Goal: Task Accomplishment & Management: Complete application form

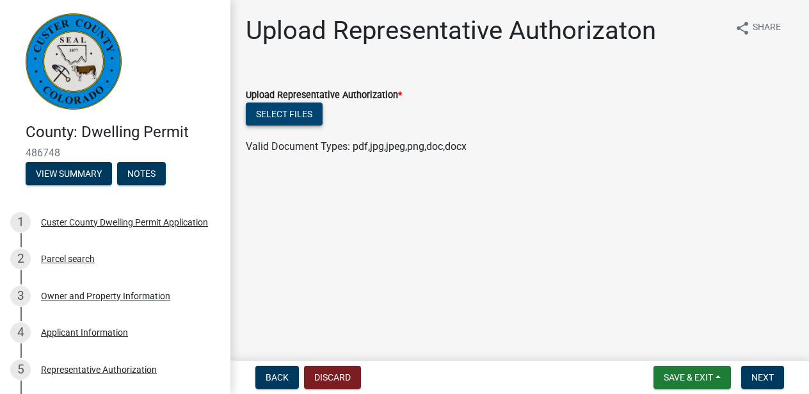
click at [273, 111] on button "Select files" at bounding box center [284, 113] width 77 height 23
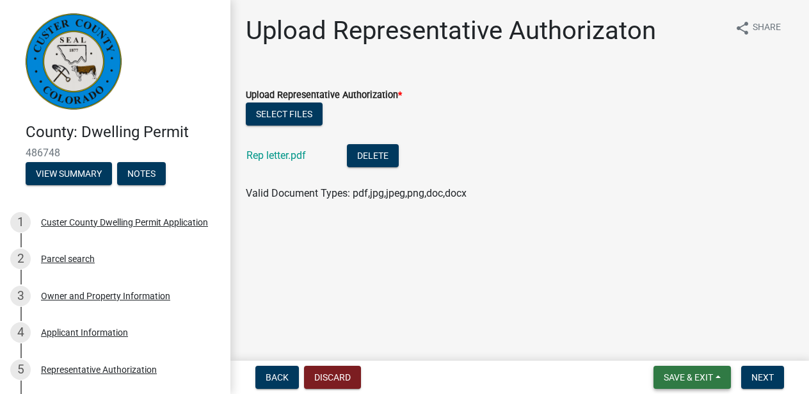
click at [702, 375] on span "Save & Exit" at bounding box center [688, 377] width 49 height 10
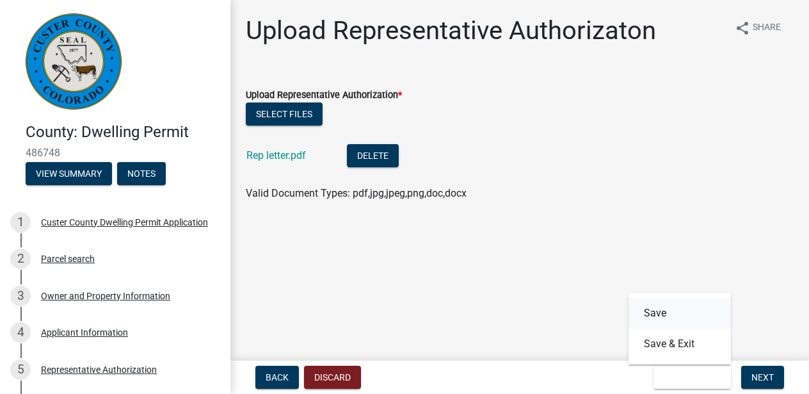
click at [657, 309] on button "Save" at bounding box center [680, 313] width 102 height 31
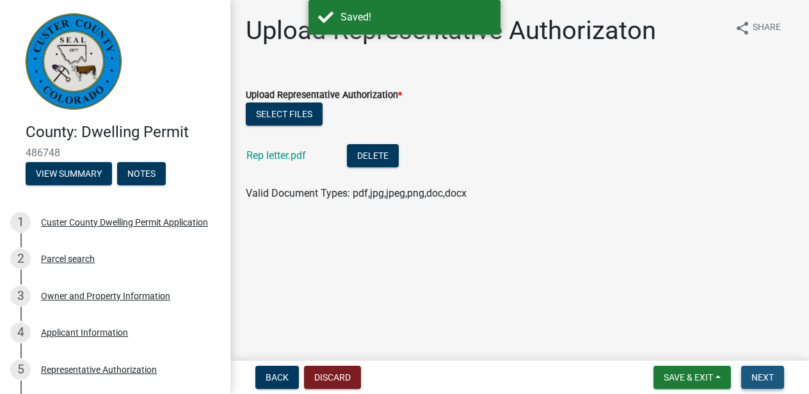
click at [767, 375] on span "Next" at bounding box center [763, 377] width 22 height 10
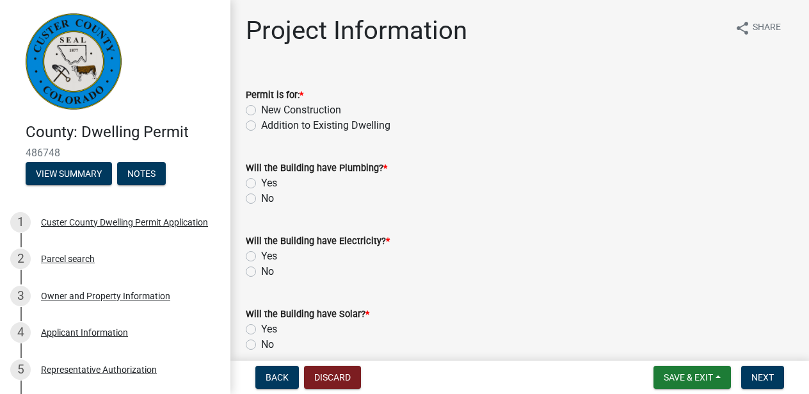
click at [261, 105] on label "New Construction" at bounding box center [301, 109] width 80 height 15
click at [261, 105] on input "New Construction" at bounding box center [265, 106] width 8 height 8
radio input "true"
click at [261, 182] on label "Yes" at bounding box center [269, 182] width 16 height 15
click at [261, 182] on input "Yes" at bounding box center [265, 179] width 8 height 8
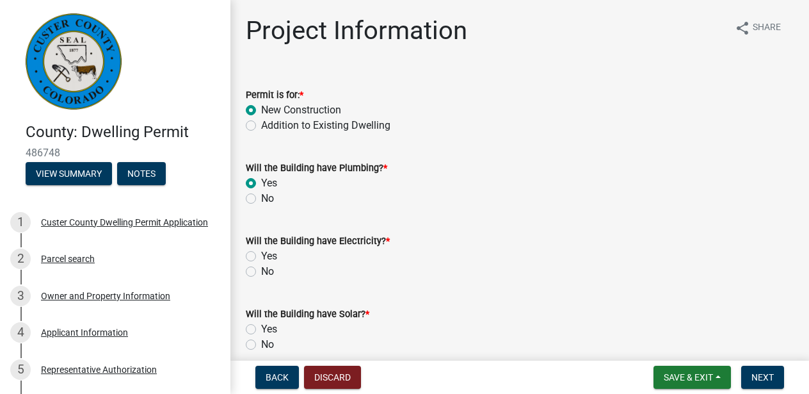
radio input "true"
click at [261, 254] on label "Yes" at bounding box center [269, 255] width 16 height 15
click at [261, 254] on input "Yes" at bounding box center [265, 252] width 8 height 8
radio input "true"
click at [261, 343] on label "No" at bounding box center [267, 344] width 13 height 15
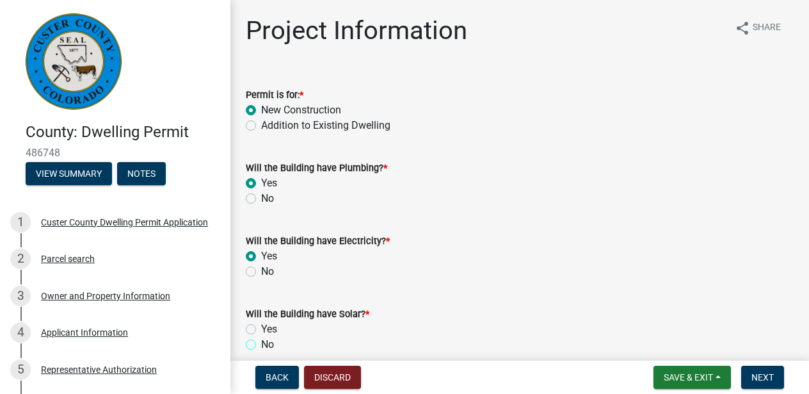
click at [261, 343] on input "No" at bounding box center [265, 341] width 8 height 8
radio input "true"
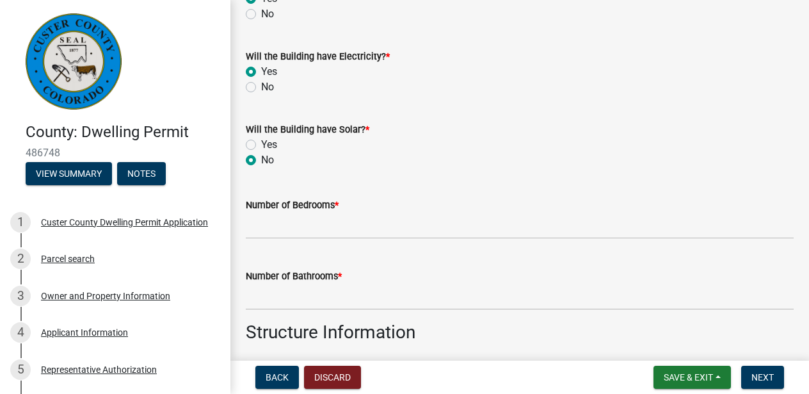
scroll to position [196, 0]
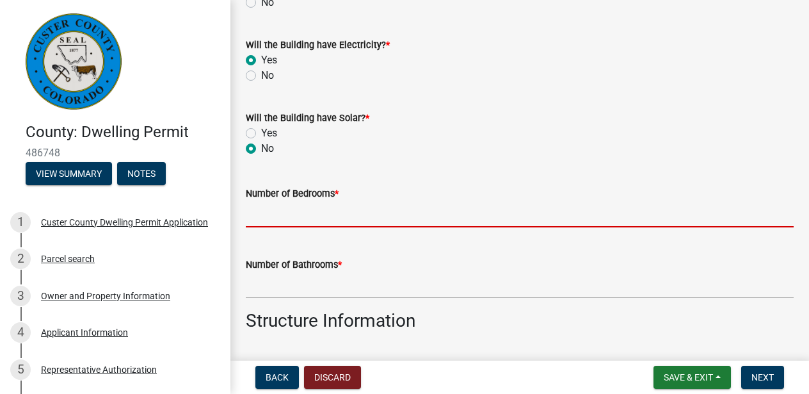
click at [289, 212] on input "text" at bounding box center [520, 214] width 548 height 26
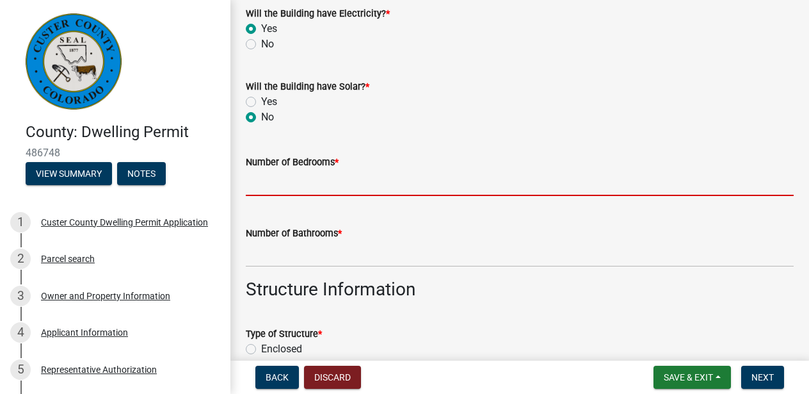
scroll to position [233, 0]
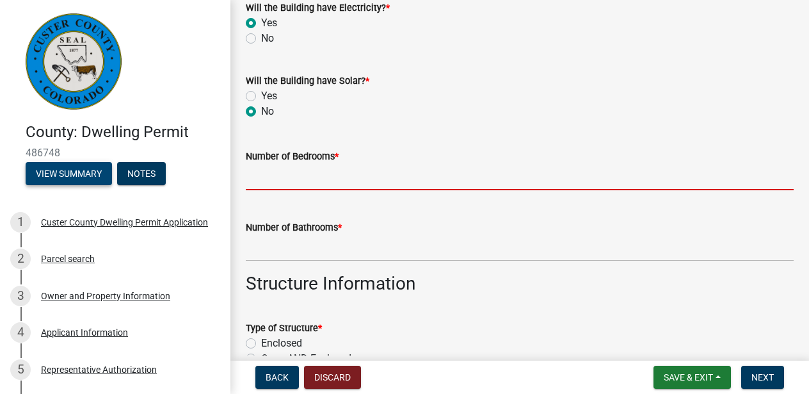
click at [69, 174] on button "View Summary" at bounding box center [69, 173] width 86 height 23
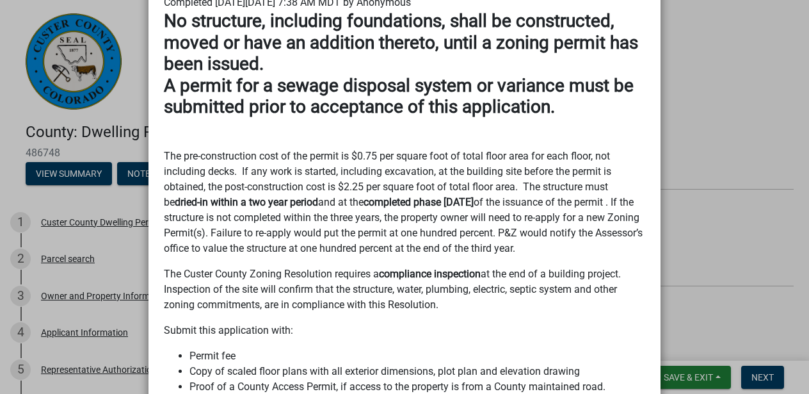
scroll to position [0, 0]
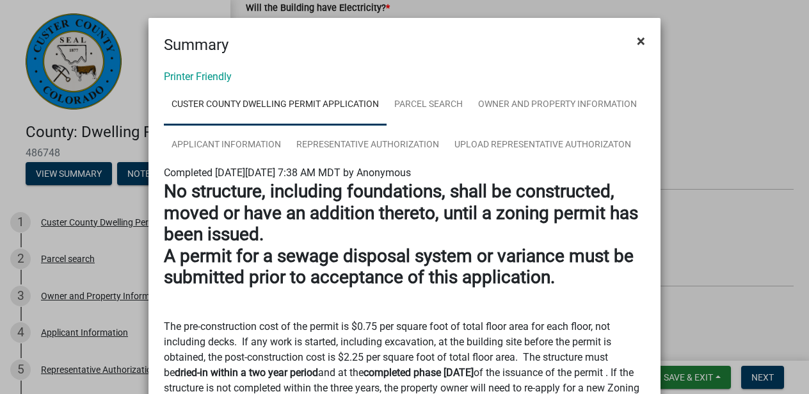
click at [642, 38] on span "×" at bounding box center [641, 41] width 8 height 18
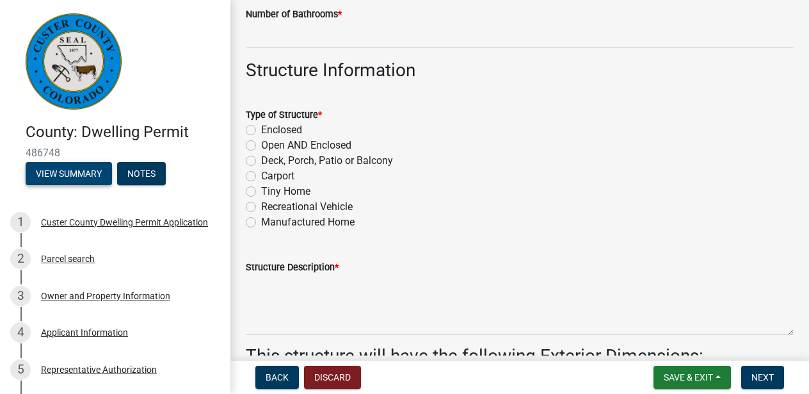
scroll to position [482, 0]
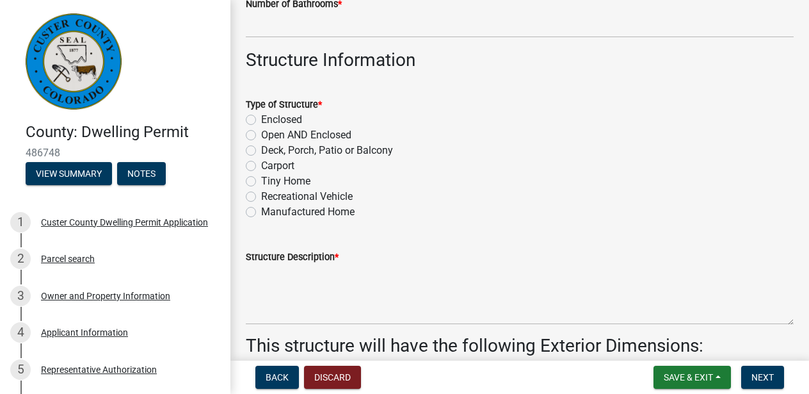
click at [261, 119] on label "Enclosed" at bounding box center [281, 119] width 41 height 15
click at [261, 119] on input "Enclosed" at bounding box center [265, 116] width 8 height 8
radio input "true"
click at [261, 149] on label "Deck, Porch, Patio or Balcony" at bounding box center [327, 150] width 132 height 15
click at [261, 149] on input "Deck, Porch, Patio or Balcony" at bounding box center [265, 147] width 8 height 8
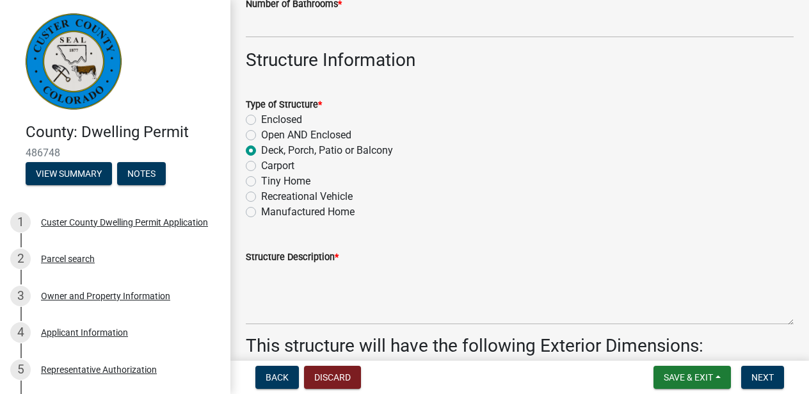
radio input "true"
click at [261, 120] on label "Enclosed" at bounding box center [281, 119] width 41 height 15
click at [261, 120] on input "Enclosed" at bounding box center [265, 116] width 8 height 8
radio input "true"
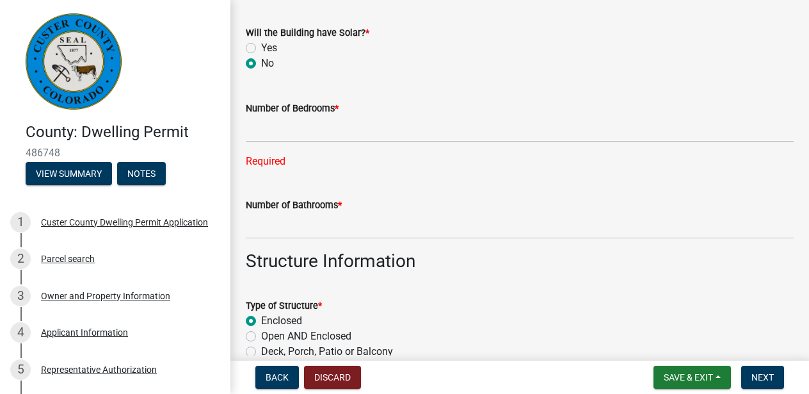
scroll to position [259, 0]
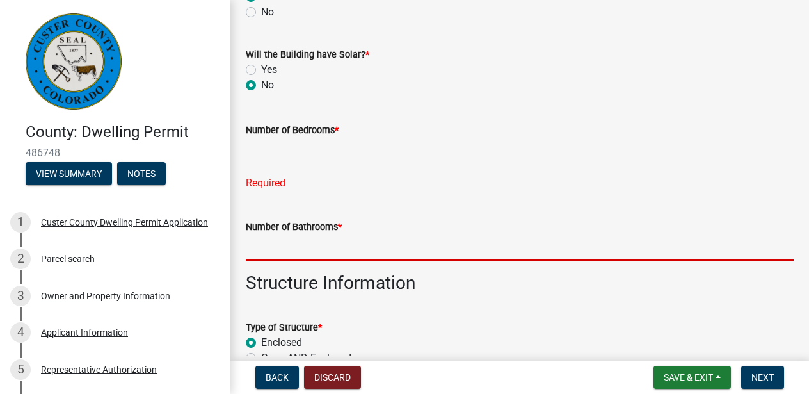
click at [357, 234] on input "text" at bounding box center [520, 247] width 548 height 26
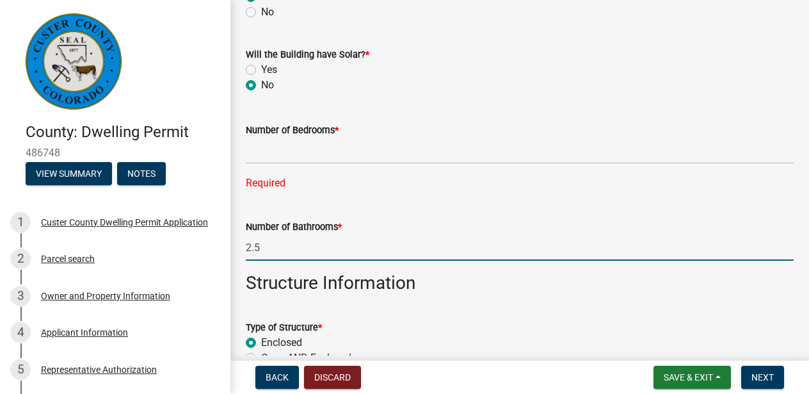
type input "2.5"
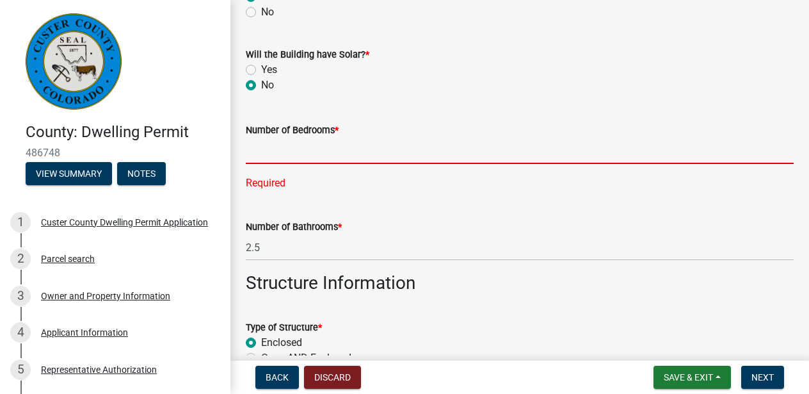
click at [287, 158] on input "text" at bounding box center [520, 151] width 548 height 26
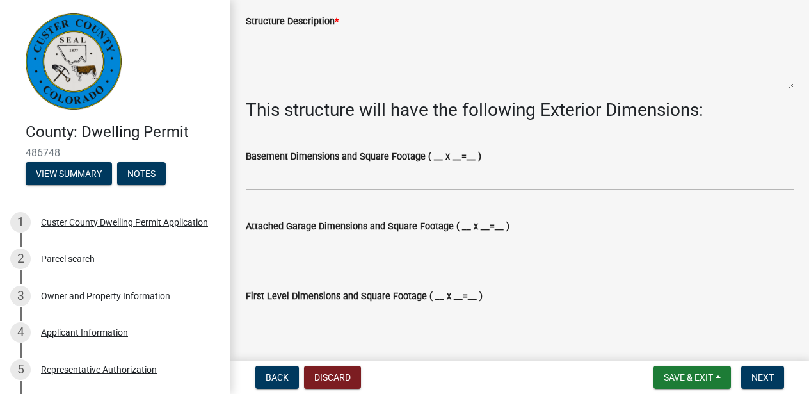
scroll to position [720, 0]
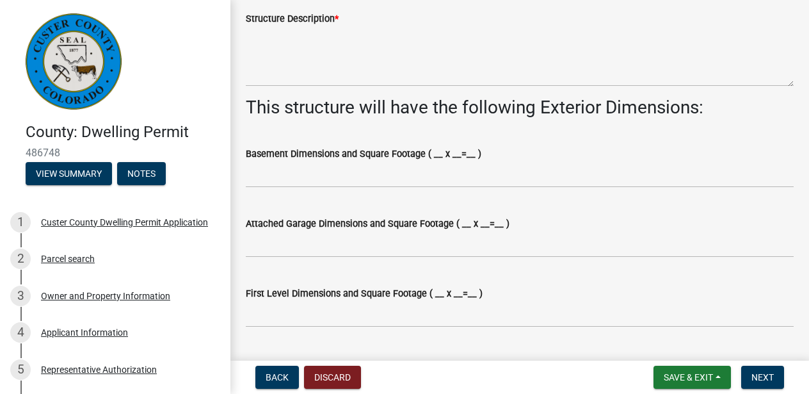
type input "3"
click at [468, 151] on label "Basement Dimensions and Square Footage ( __ x __=__ )" at bounding box center [364, 154] width 236 height 9
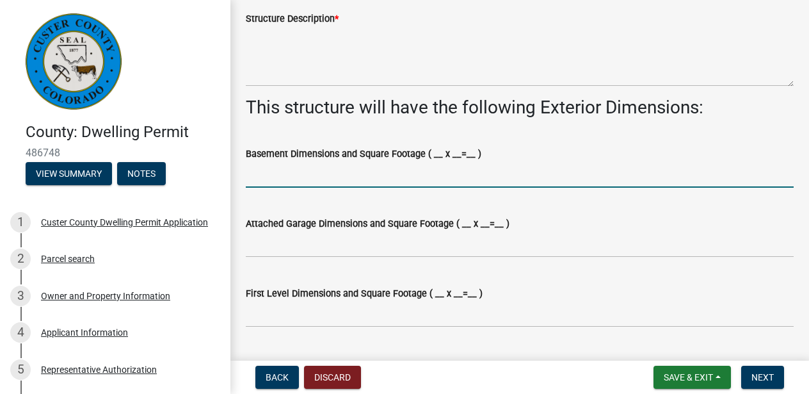
click at [468, 161] on input "Basement Dimensions and Square Footage ( __ x __=__ )" at bounding box center [520, 174] width 548 height 26
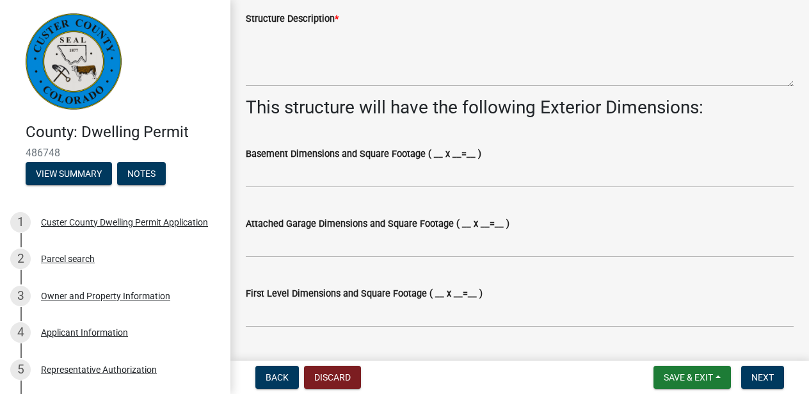
click at [464, 155] on label "Basement Dimensions and Square Footage ( __ x __=__ )" at bounding box center [364, 154] width 236 height 9
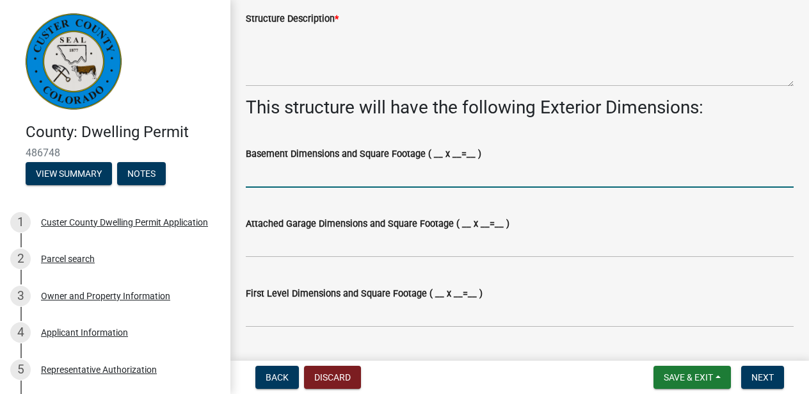
click at [464, 161] on input "Basement Dimensions and Square Footage ( __ x __=__ )" at bounding box center [520, 174] width 548 height 26
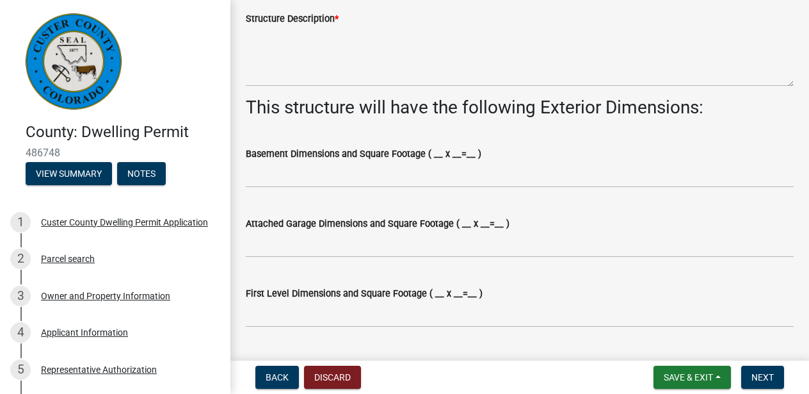
click at [463, 150] on label "Basement Dimensions and Square Footage ( __ x __=__ )" at bounding box center [364, 154] width 236 height 9
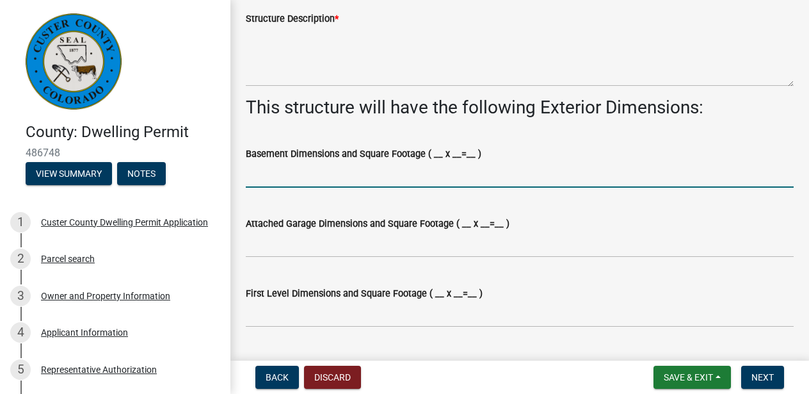
click at [463, 161] on input "Basement Dimensions and Square Footage ( __ x __=__ )" at bounding box center [520, 174] width 548 height 26
type input "1671 sf"
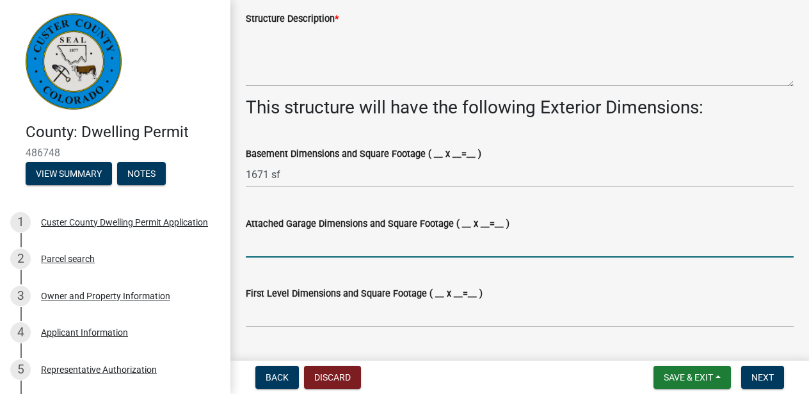
click at [264, 245] on input "Attached Garage Dimensions and Square Footage ( __ x __=__ )" at bounding box center [520, 244] width 548 height 26
type input "0 sf"
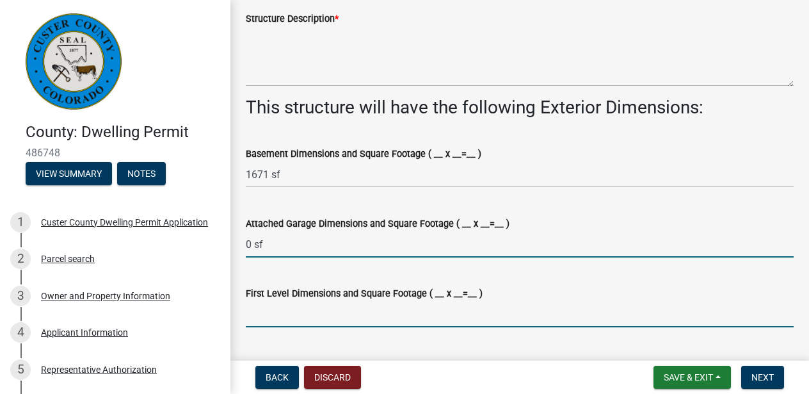
click at [270, 318] on input "First Level Dimensions and Square Footage ( __ x __=__ )" at bounding box center [520, 314] width 548 height 26
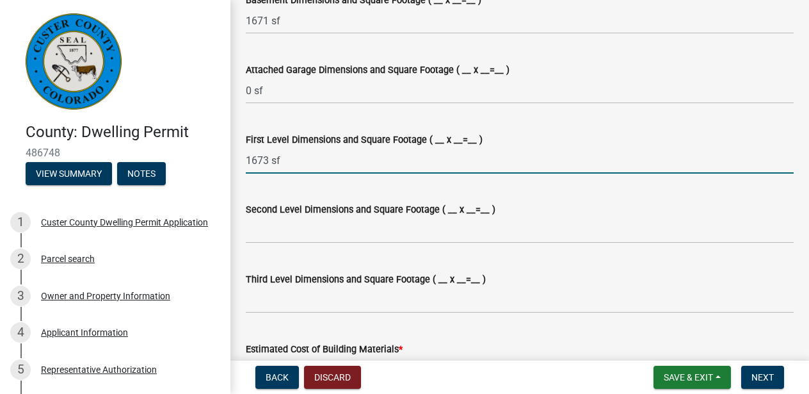
scroll to position [850, 0]
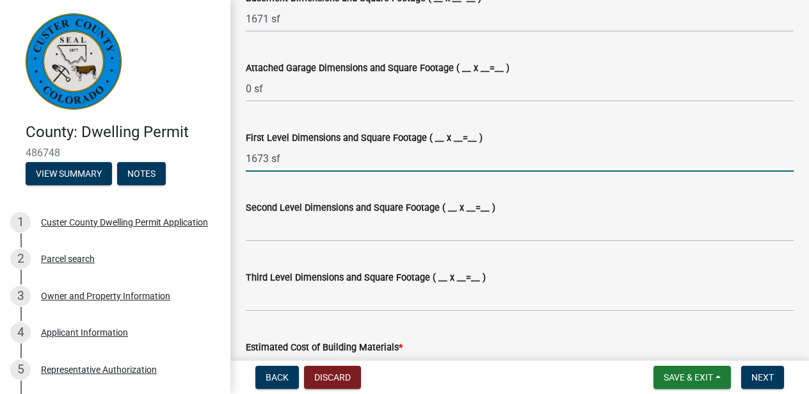
type input "1673 sf"
click at [250, 231] on input "Second Level Dimensions and Square Footage ( __ x __=__ )" at bounding box center [520, 228] width 548 height 26
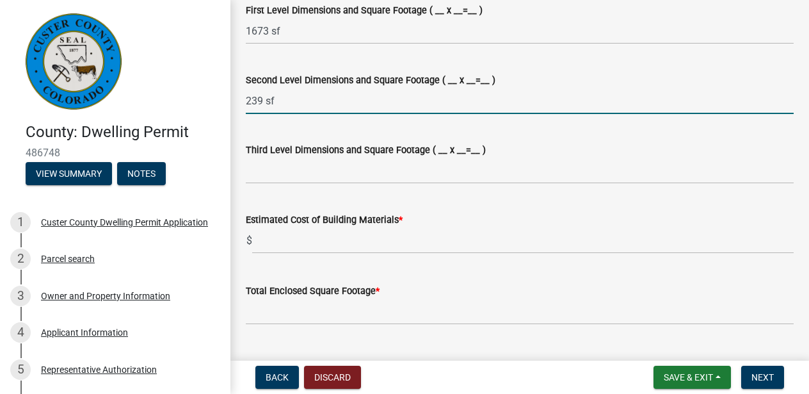
scroll to position [980, 0]
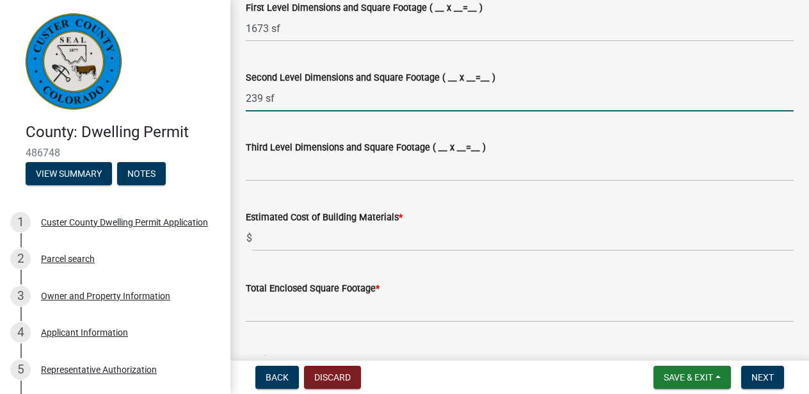
type input "239 sf"
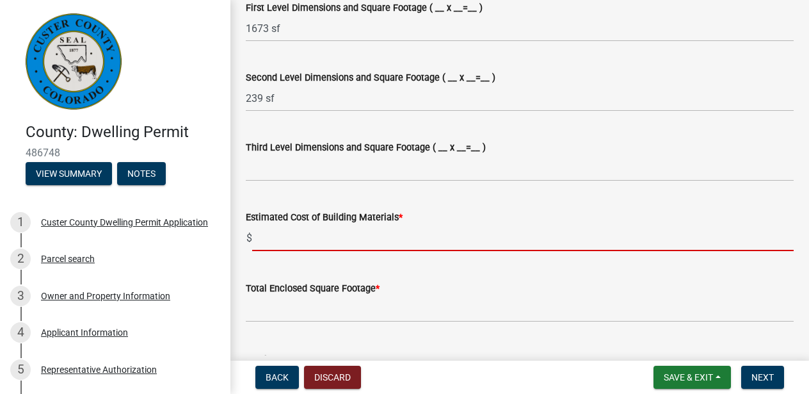
click at [261, 242] on input "text" at bounding box center [523, 238] width 542 height 26
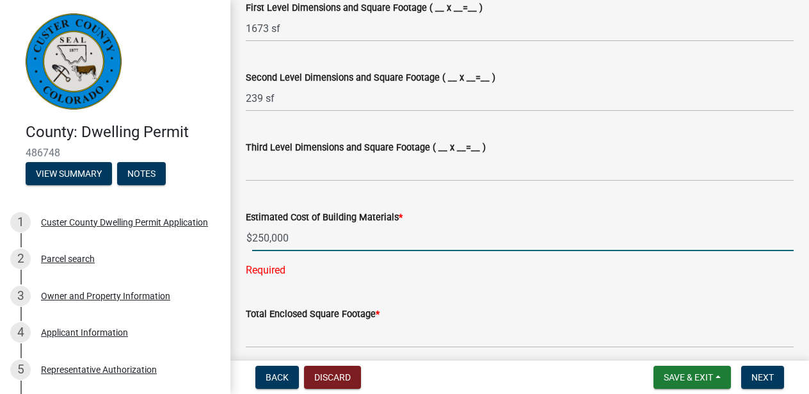
click at [263, 238] on input "250,000" at bounding box center [523, 238] width 542 height 26
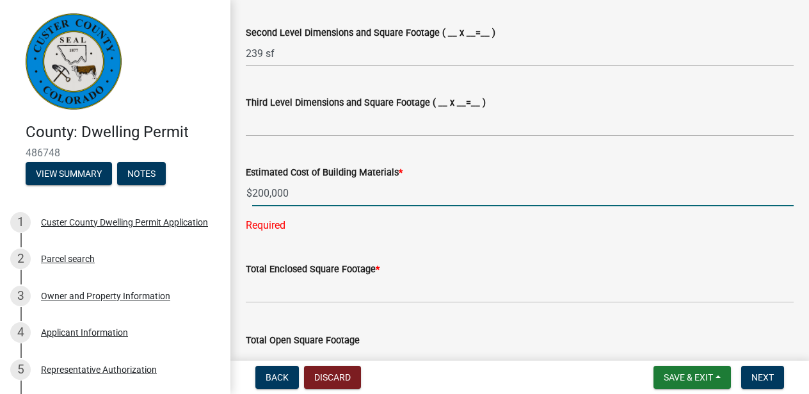
scroll to position [1027, 0]
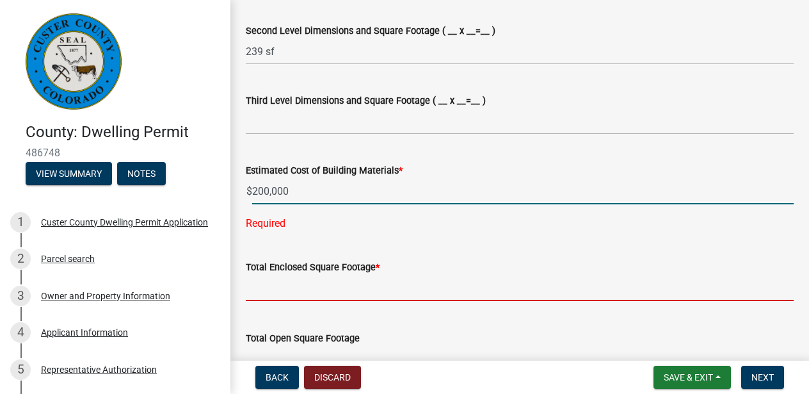
type input "200000"
click at [302, 290] on wm-data-entity-input-list "Permit is for: * New Construction Addition to Existing Dwelling Will the Buildi…" at bounding box center [520, 366] width 548 height 2642
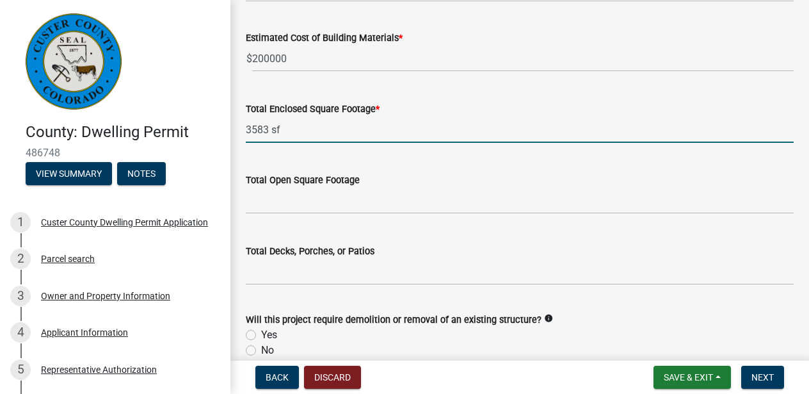
scroll to position [1159, 0]
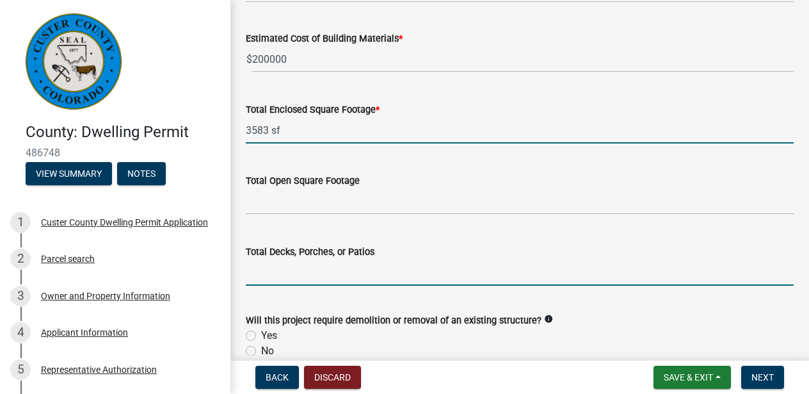
type input "3583"
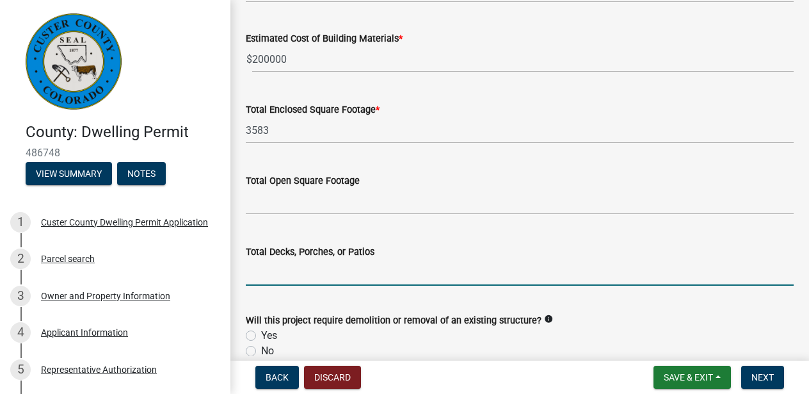
click at [273, 276] on input "text" at bounding box center [520, 272] width 548 height 26
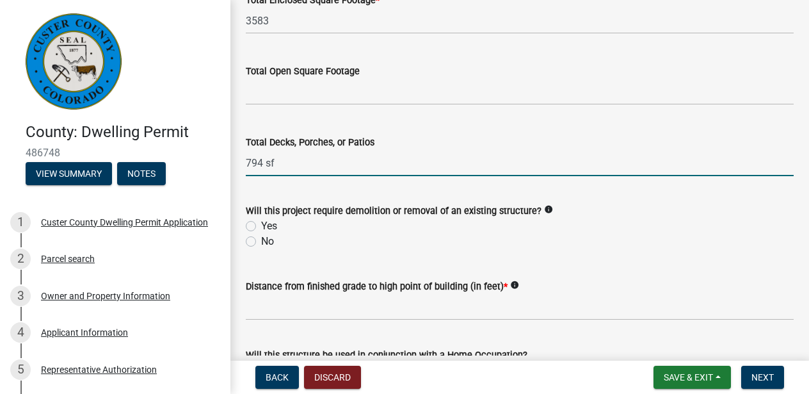
scroll to position [1283, 0]
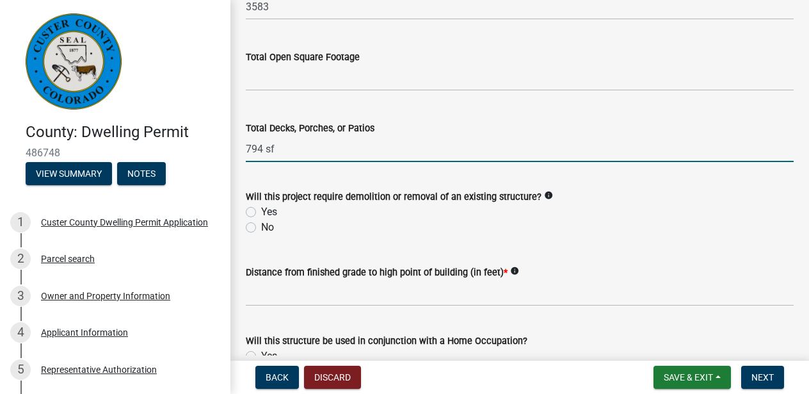
type input "794"
click at [261, 227] on label "No" at bounding box center [267, 227] width 13 height 15
click at [261, 227] on input "No" at bounding box center [265, 224] width 8 height 8
radio input "true"
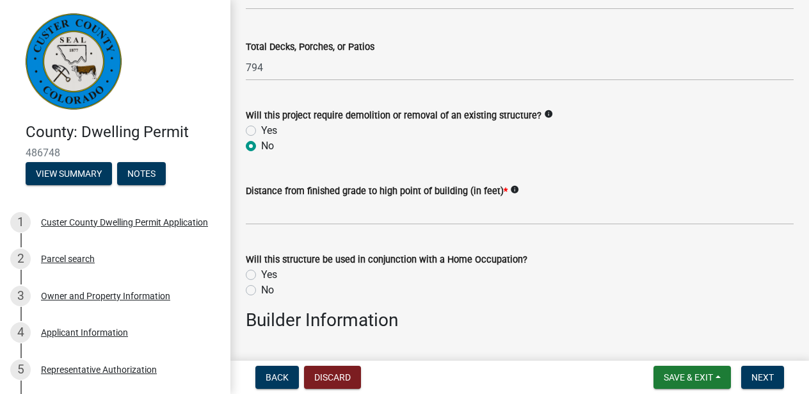
scroll to position [1365, 0]
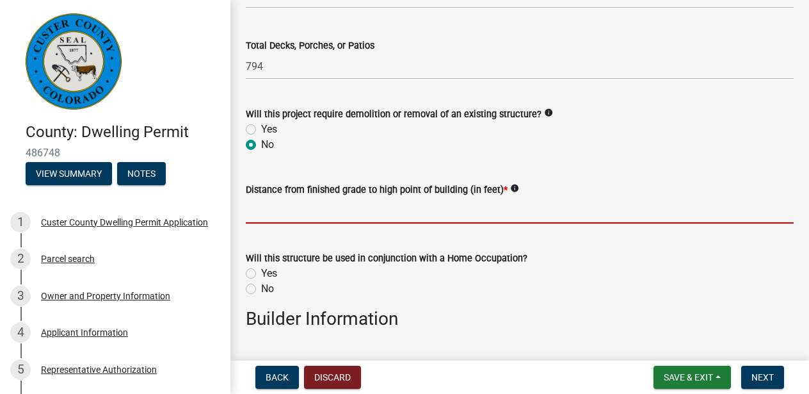
click at [250, 216] on input "text" at bounding box center [520, 210] width 548 height 26
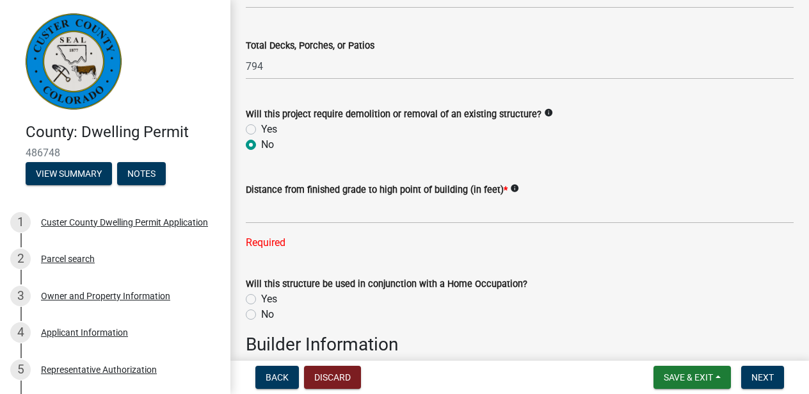
click at [251, 289] on div "Will this structure be used in conjunction with a Home Occupation? Yes No" at bounding box center [520, 299] width 548 height 46
click at [512, 187] on icon "info" at bounding box center [514, 188] width 9 height 9
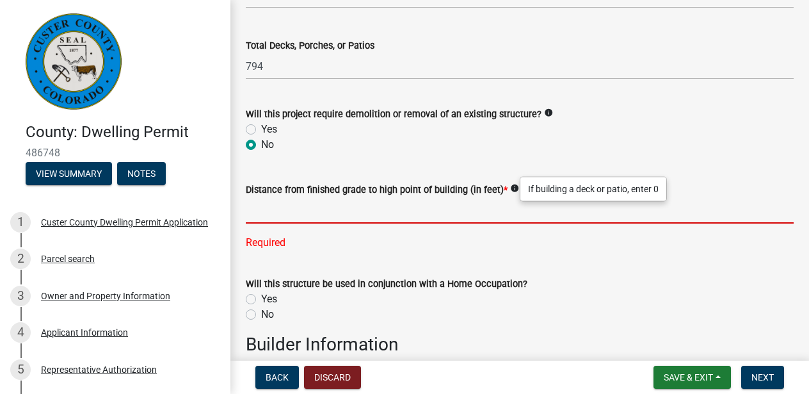
click at [273, 216] on input "text" at bounding box center [520, 210] width 548 height 26
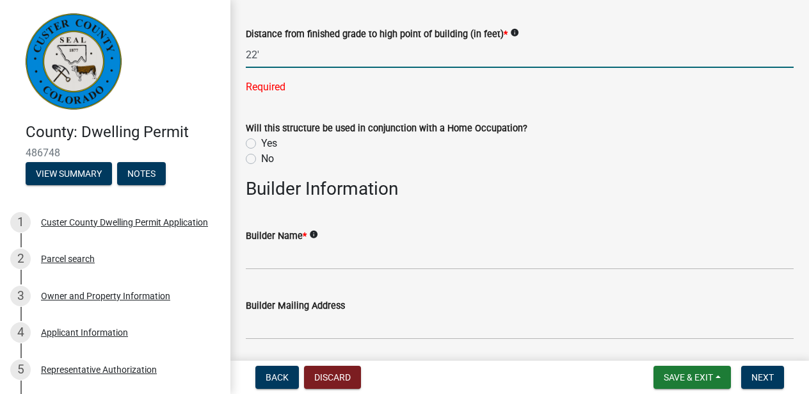
scroll to position [1525, 0]
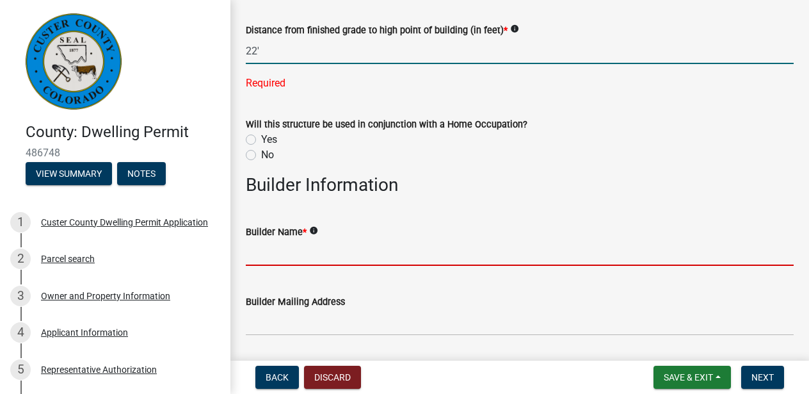
type input "22"
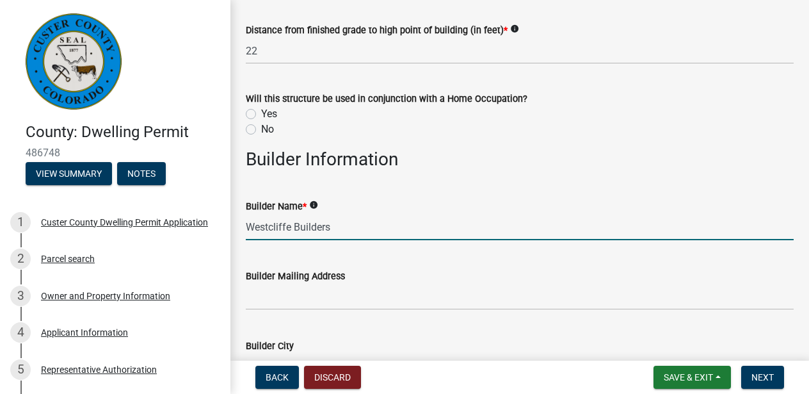
type input "Westcliffe Builders"
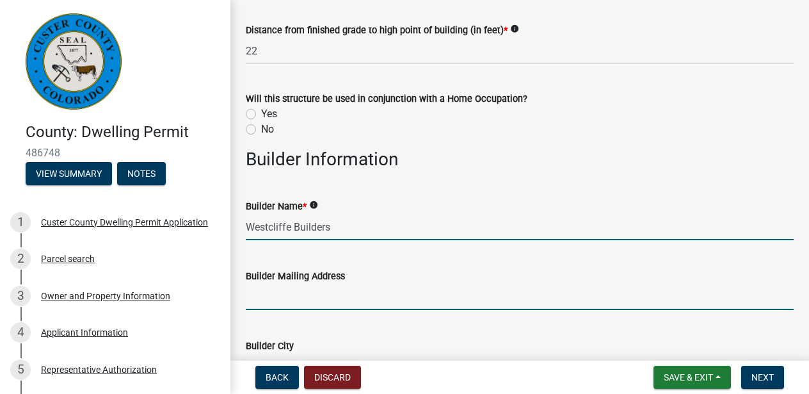
click at [276, 304] on input "Builder Mailing Address" at bounding box center [520, 297] width 548 height 26
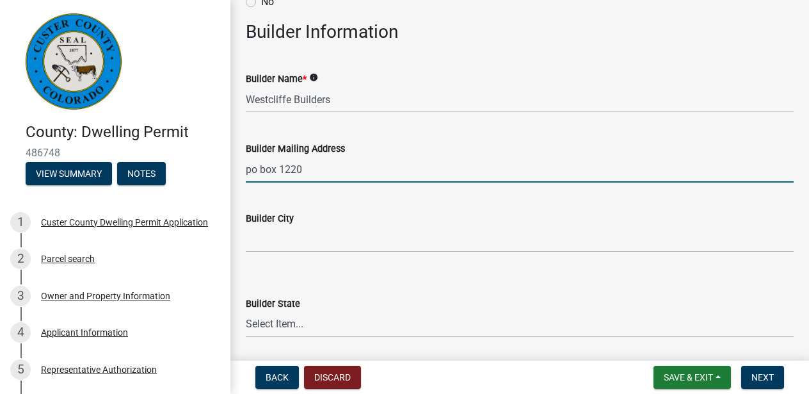
scroll to position [1658, 0]
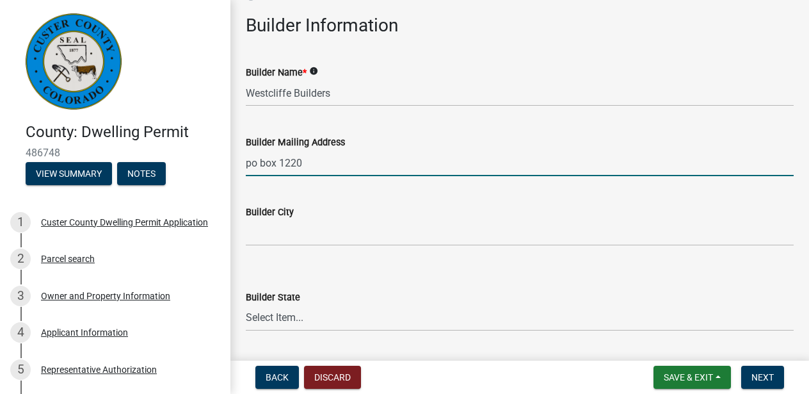
type input "po box 1220"
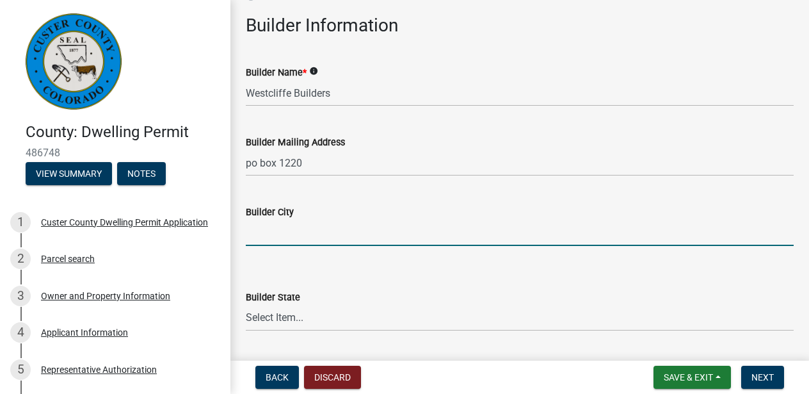
click at [266, 234] on input "Builder City" at bounding box center [520, 233] width 548 height 26
type input "Westcliffe"
select select "CO"
type input "81252"
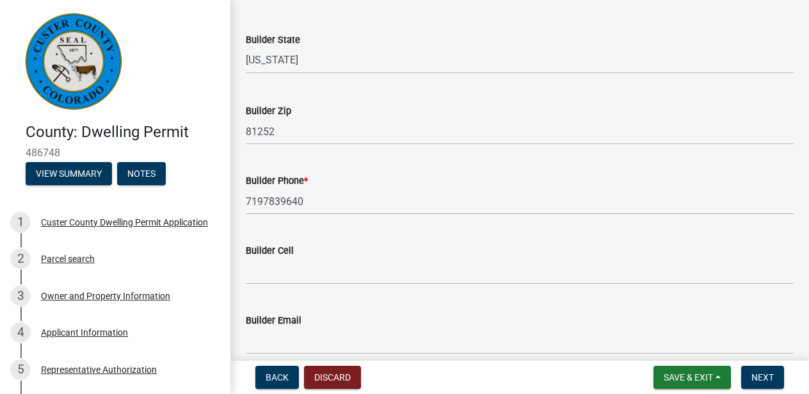
scroll to position [1916, 0]
click at [307, 202] on input "7197839640" at bounding box center [520, 201] width 548 height 26
type input "7192697718"
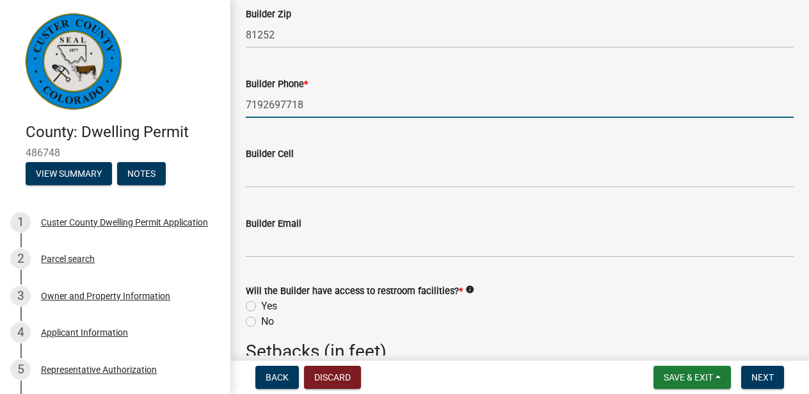
scroll to position [2015, 0]
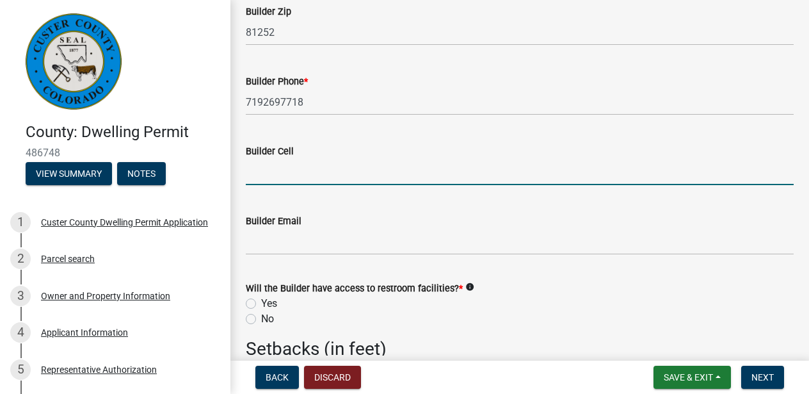
click at [272, 175] on input "Builder Cell" at bounding box center [520, 172] width 548 height 26
type input "7192697718"
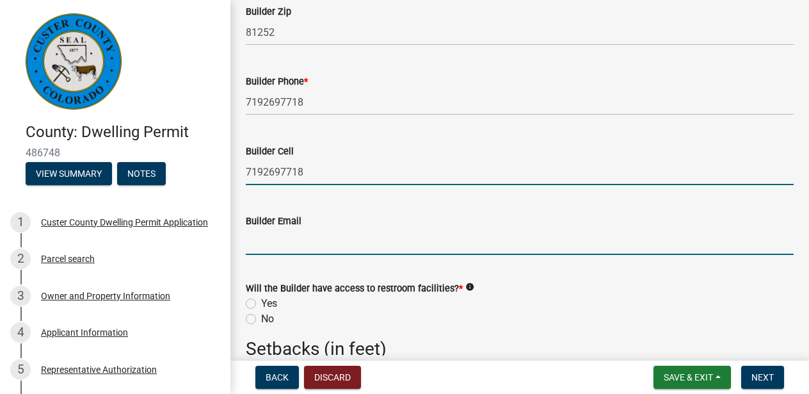
click at [295, 241] on input "Builder Email" at bounding box center [520, 242] width 548 height 26
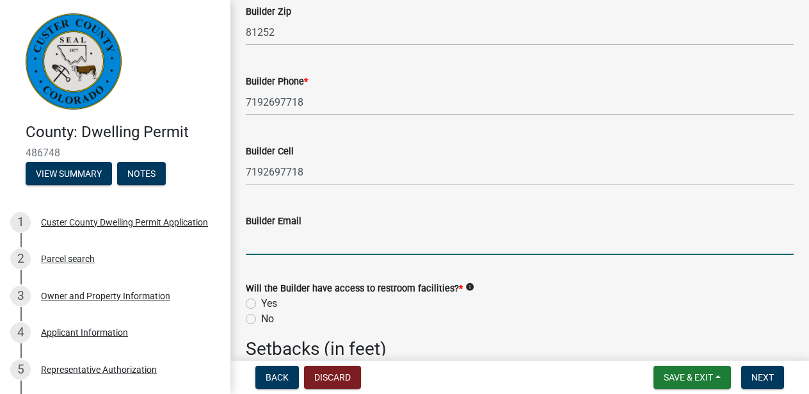
type input "[EMAIL_ADDRESS][DOMAIN_NAME]"
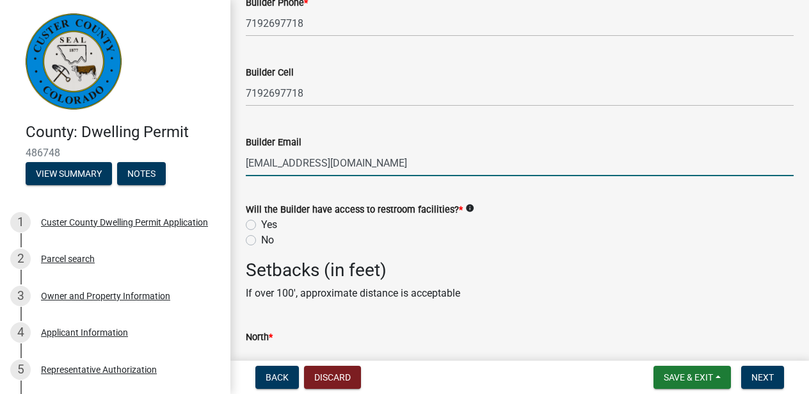
scroll to position [2100, 0]
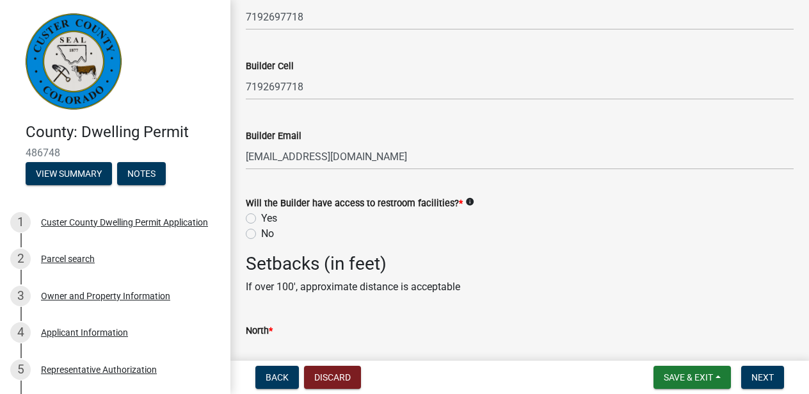
click at [261, 217] on label "Yes" at bounding box center [269, 218] width 16 height 15
click at [261, 217] on input "Yes" at bounding box center [265, 215] width 8 height 8
radio input "true"
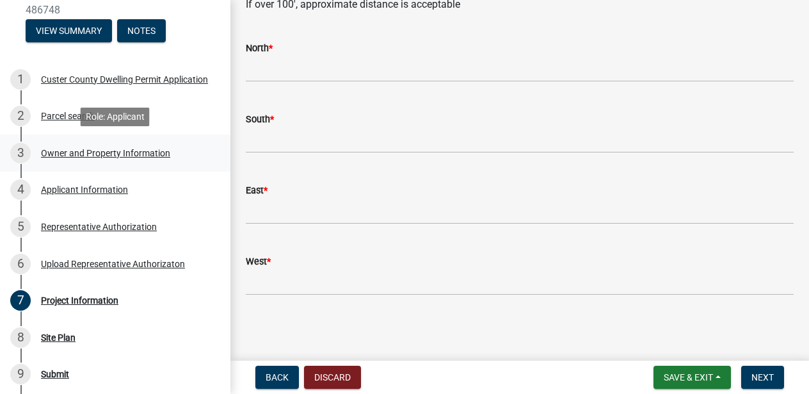
scroll to position [148, 0]
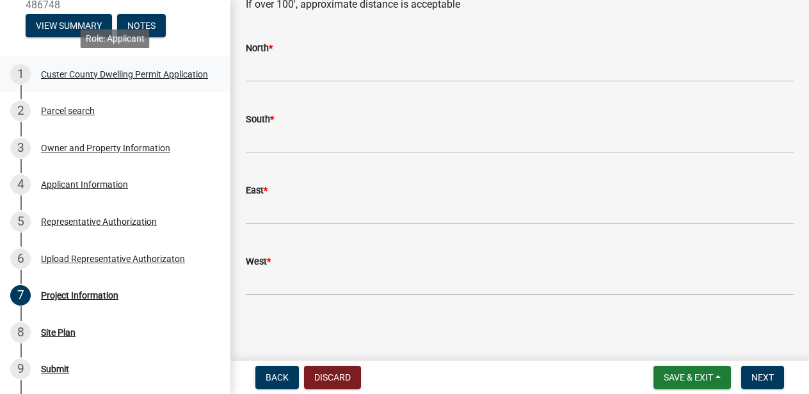
click at [112, 74] on div "Custer County Dwelling Permit Application" at bounding box center [124, 74] width 167 height 9
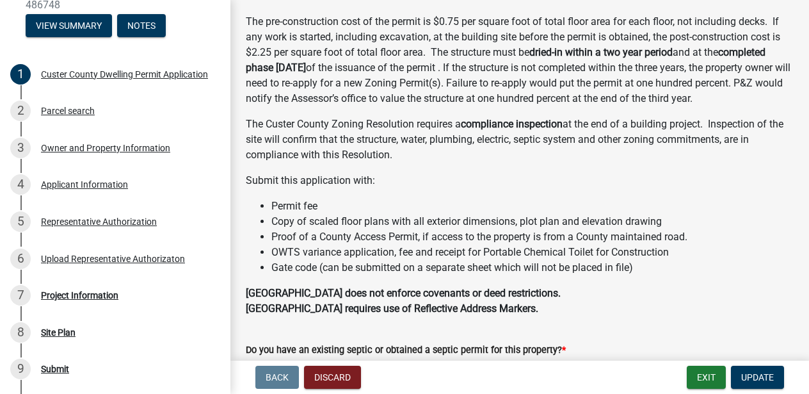
scroll to position [299, 0]
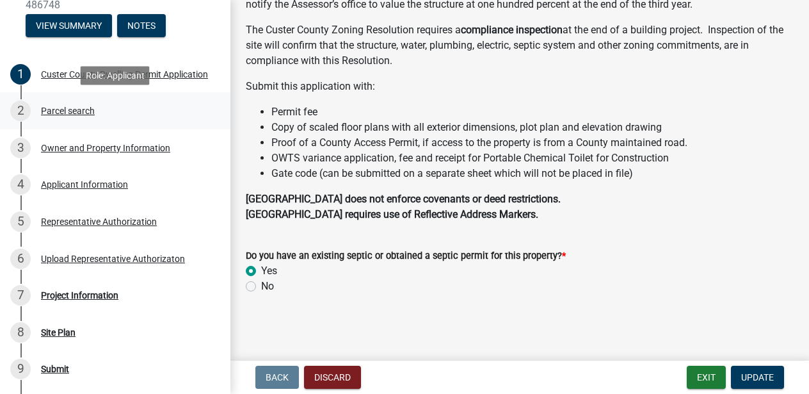
click at [87, 113] on div "Parcel search" at bounding box center [68, 110] width 54 height 9
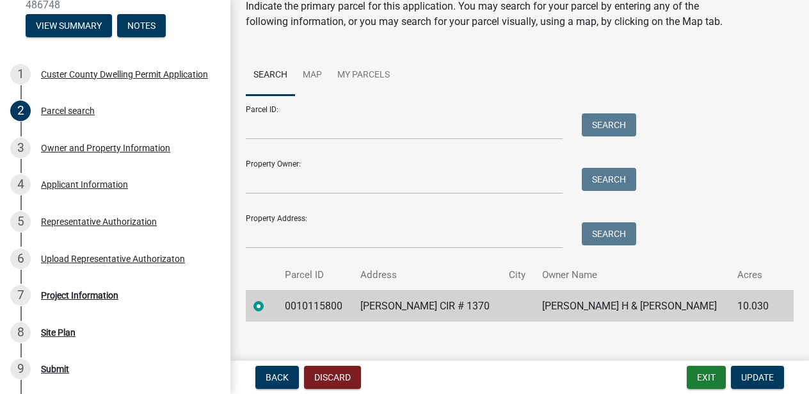
scroll to position [69, 0]
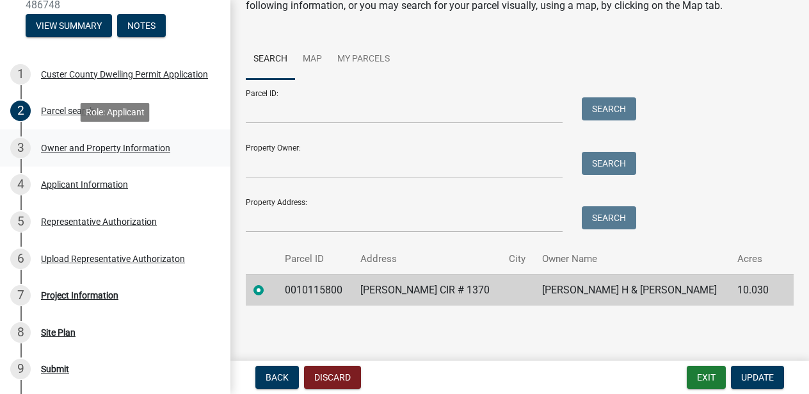
click at [68, 150] on div "Owner and Property Information" at bounding box center [105, 147] width 129 height 9
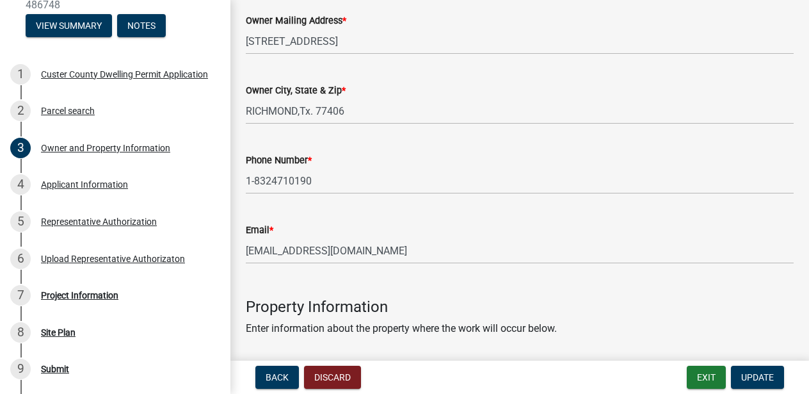
scroll to position [0, 0]
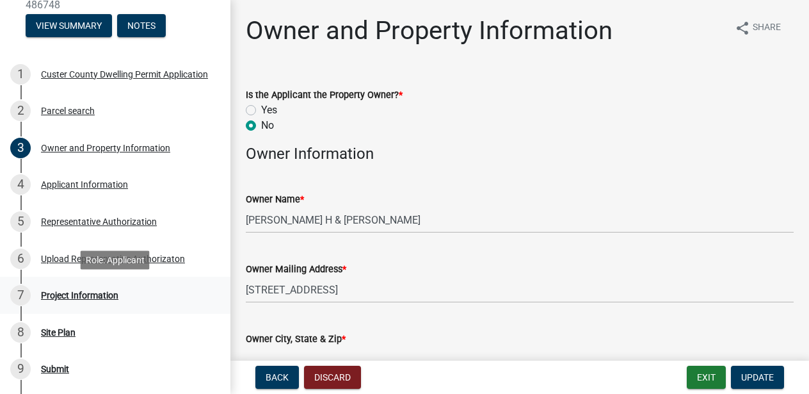
click at [83, 295] on div "Project Information" at bounding box center [79, 295] width 77 height 9
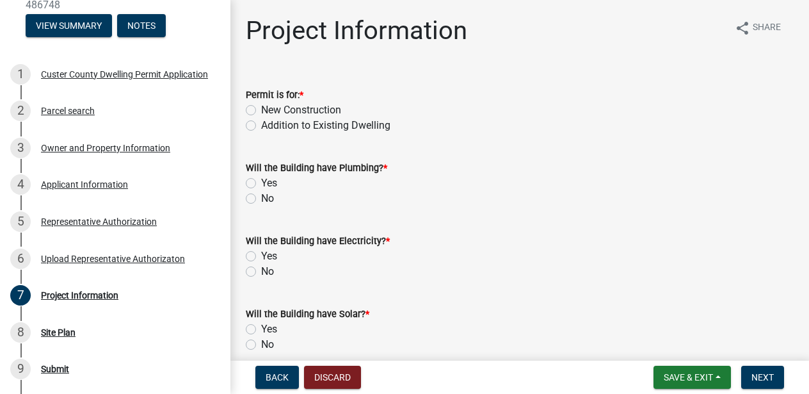
click at [261, 109] on label "New Construction" at bounding box center [301, 109] width 80 height 15
click at [261, 109] on input "New Construction" at bounding box center [265, 106] width 8 height 8
radio input "true"
click at [261, 182] on label "Yes" at bounding box center [269, 182] width 16 height 15
click at [261, 182] on input "Yes" at bounding box center [265, 179] width 8 height 8
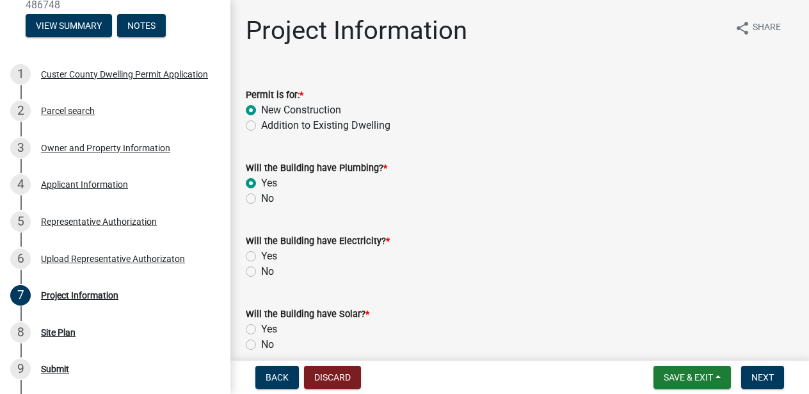
radio input "true"
click at [261, 256] on label "Yes" at bounding box center [269, 255] width 16 height 15
click at [261, 256] on input "Yes" at bounding box center [265, 252] width 8 height 8
radio input "true"
click at [261, 344] on label "No" at bounding box center [267, 344] width 13 height 15
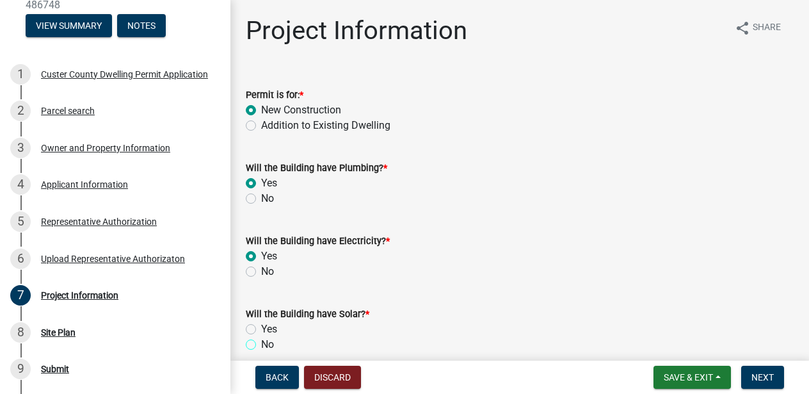
click at [261, 344] on input "No" at bounding box center [265, 341] width 8 height 8
radio input "true"
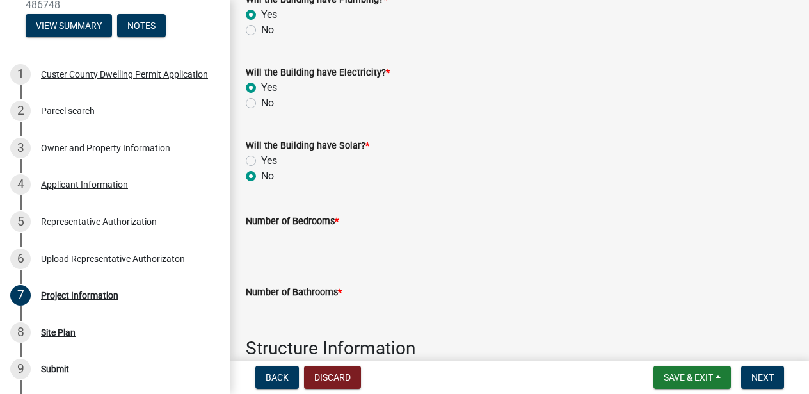
scroll to position [168, 0]
click at [316, 242] on input "text" at bounding box center [520, 242] width 548 height 26
type input "3"
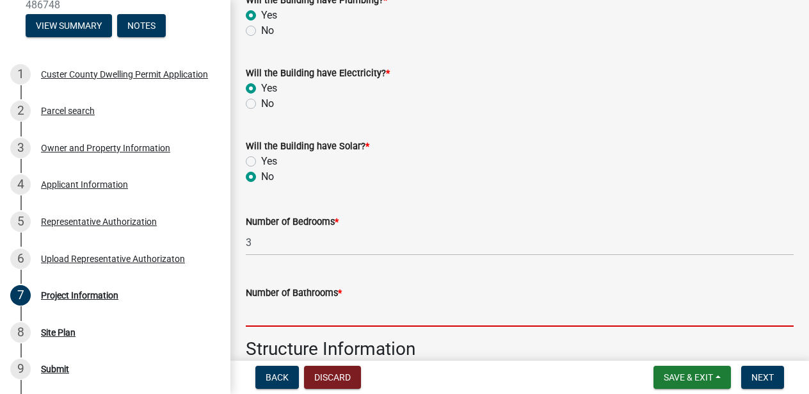
click at [296, 307] on input "text" at bounding box center [520, 313] width 548 height 26
type input "2.5"
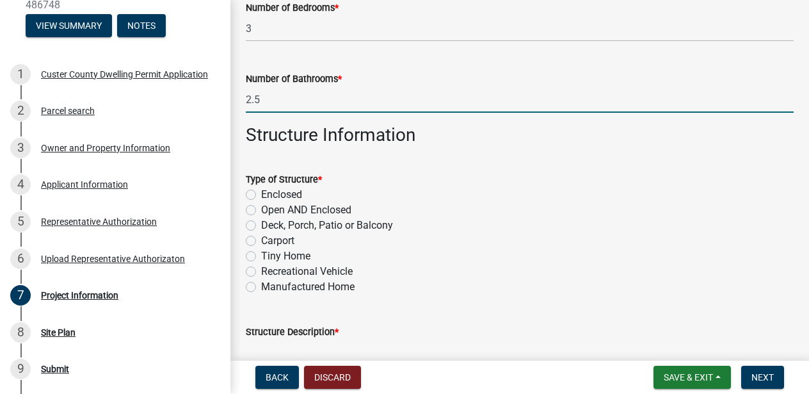
scroll to position [387, 0]
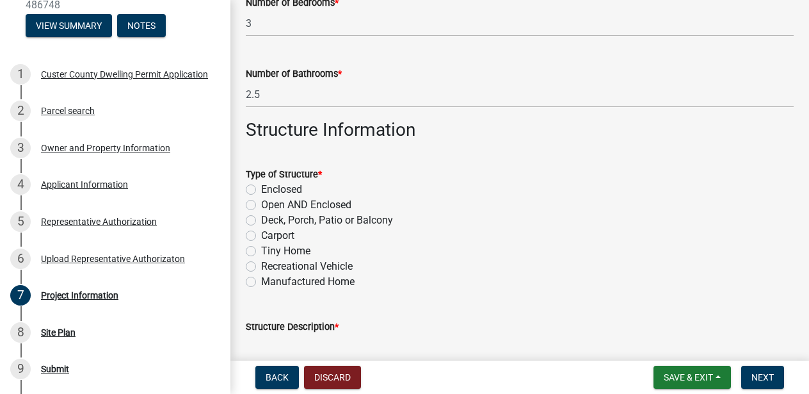
click at [261, 187] on label "Enclosed" at bounding box center [281, 189] width 41 height 15
click at [261, 187] on input "Enclosed" at bounding box center [265, 186] width 8 height 8
radio input "true"
click at [261, 187] on label "Enclosed" at bounding box center [281, 189] width 41 height 15
click at [261, 187] on input "Enclosed" at bounding box center [265, 186] width 8 height 8
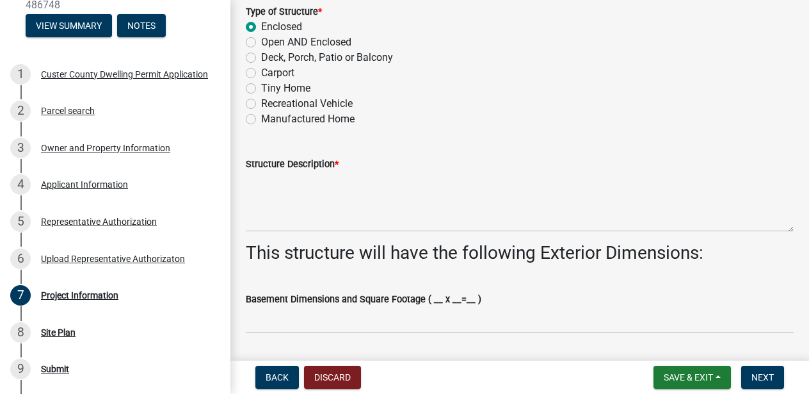
scroll to position [562, 0]
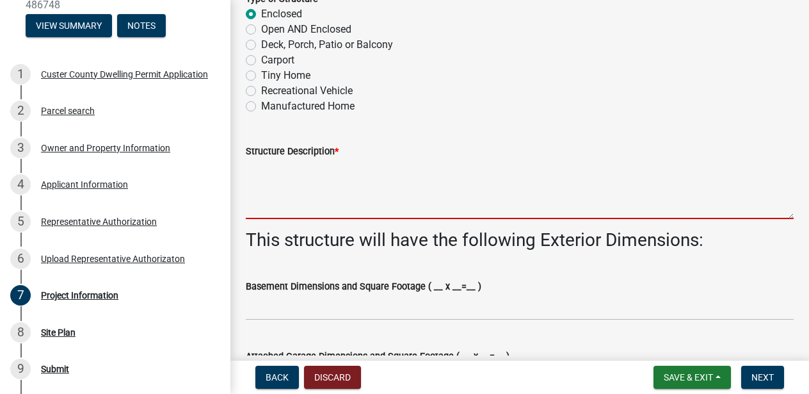
click at [282, 191] on textarea "Structure Description *" at bounding box center [520, 189] width 548 height 60
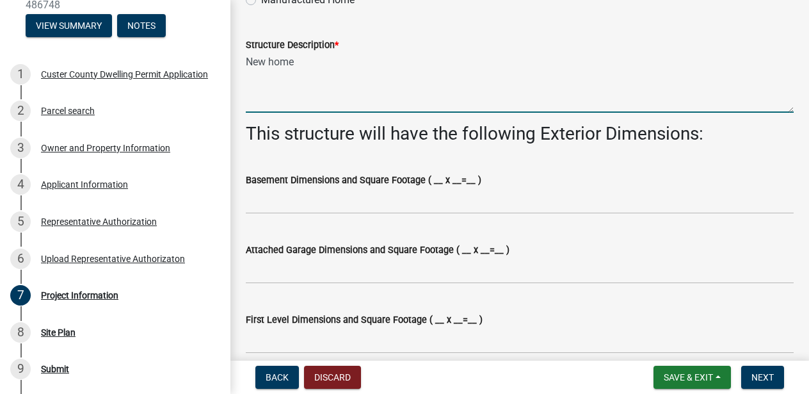
scroll to position [681, 0]
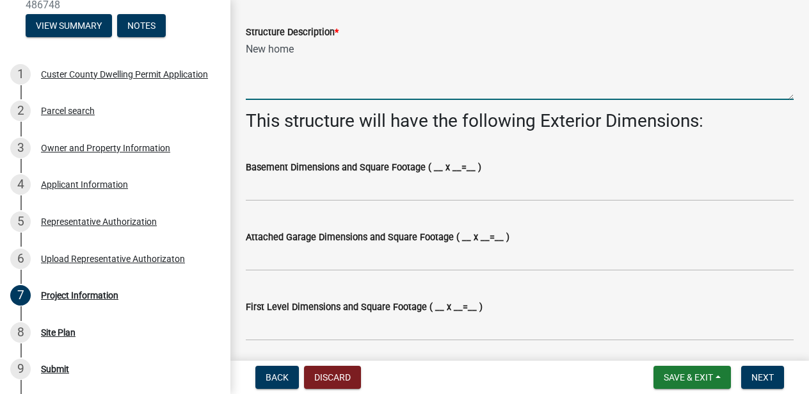
type textarea "New home"
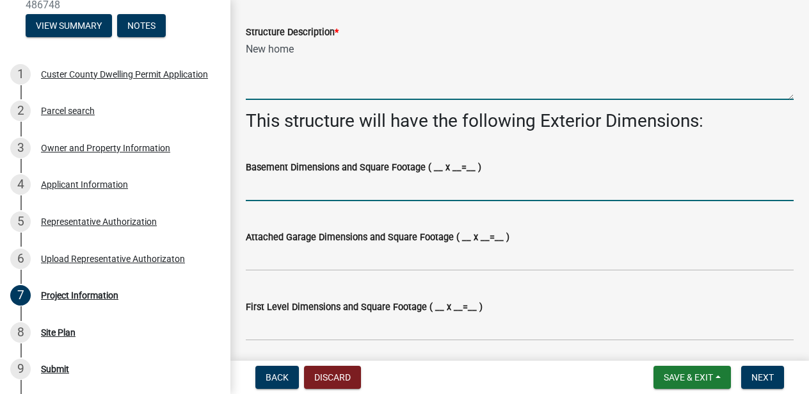
click at [325, 190] on input "Basement Dimensions and Square Footage ( __ x __=__ )" at bounding box center [520, 188] width 548 height 26
type input "1671 sf"
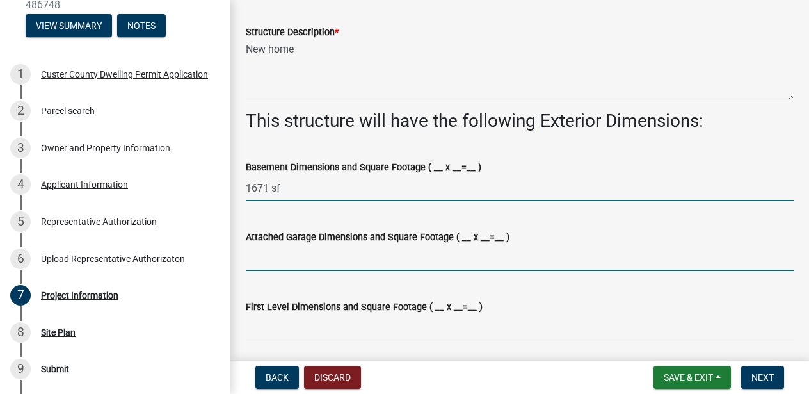
click at [328, 257] on input "Attached Garage Dimensions and Square Footage ( __ x __=__ )" at bounding box center [520, 258] width 548 height 26
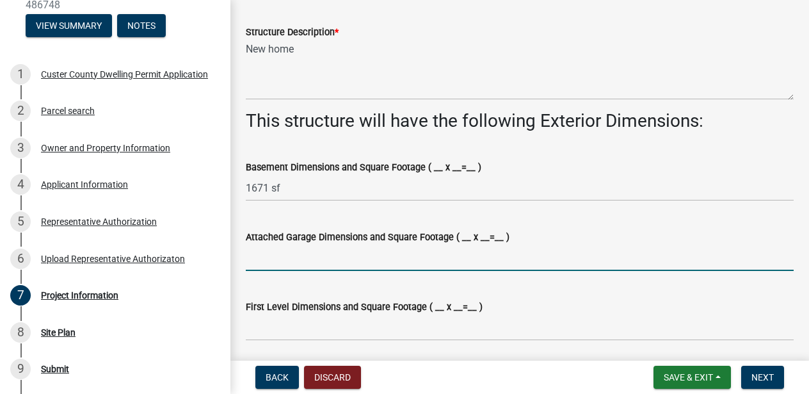
type input "0 sf"
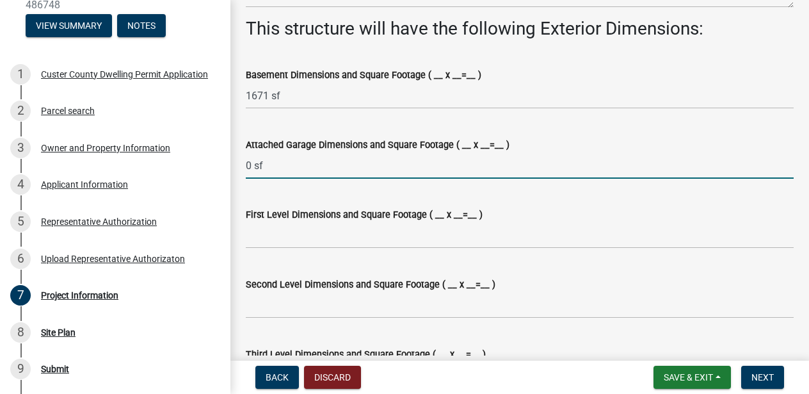
scroll to position [784, 0]
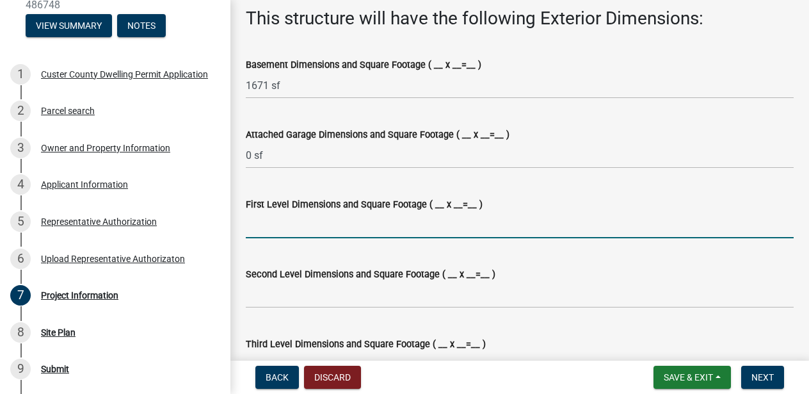
click at [313, 236] on input "First Level Dimensions and Square Footage ( __ x __=__ )" at bounding box center [520, 225] width 548 height 26
type input "1673 sf"
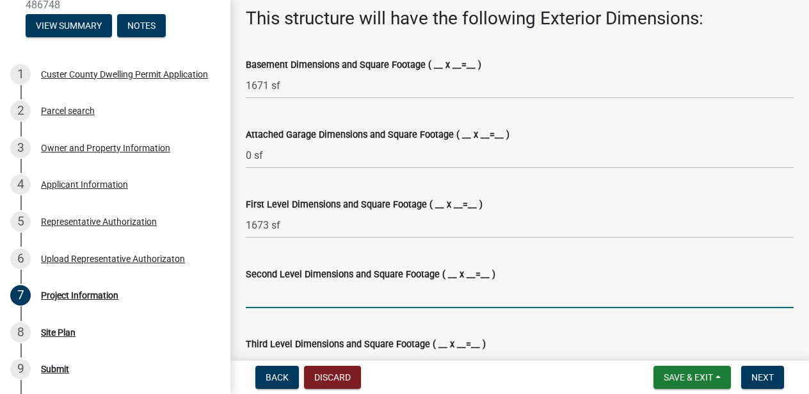
click at [330, 304] on input "Second Level Dimensions and Square Footage ( __ x __=__ )" at bounding box center [520, 295] width 548 height 26
type input "239 sf"
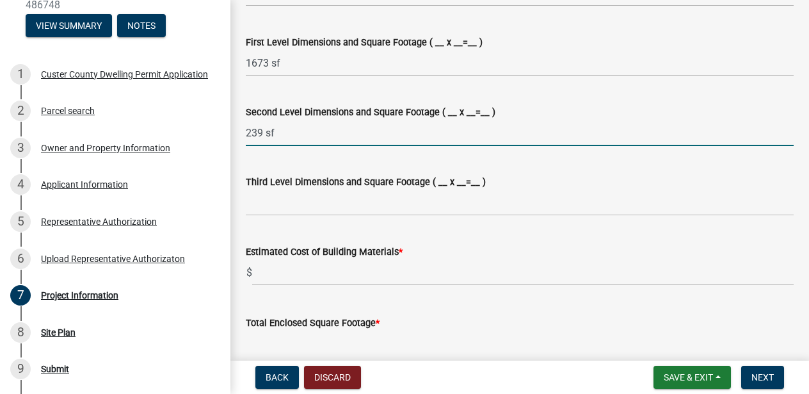
scroll to position [950, 0]
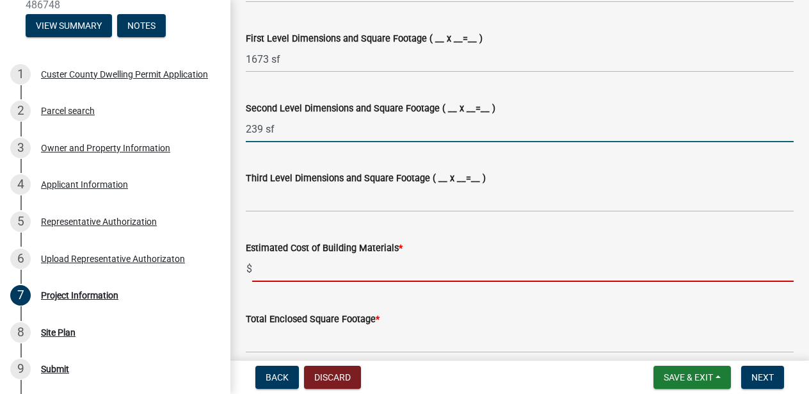
click at [303, 271] on input "text" at bounding box center [523, 268] width 542 height 26
type input "200000"
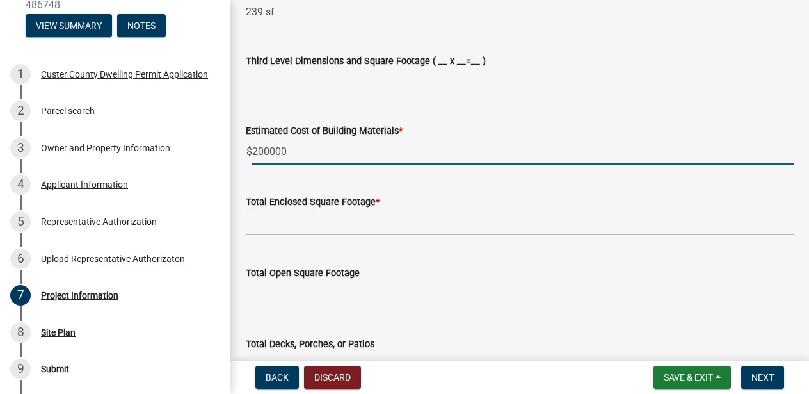
scroll to position [1092, 0]
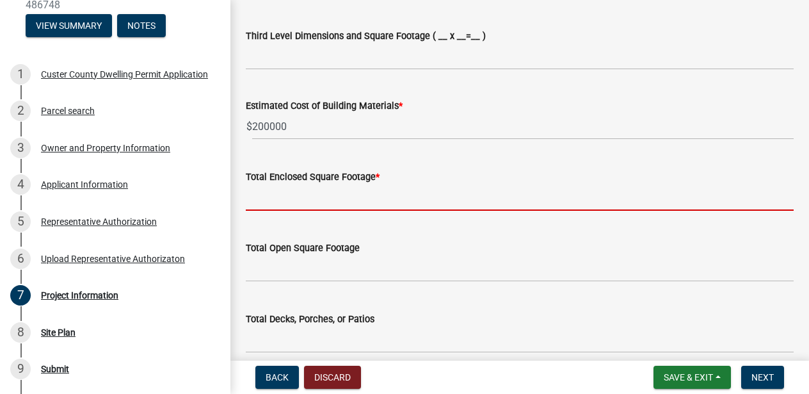
click at [287, 201] on input "text" at bounding box center [520, 197] width 548 height 26
type input "3583"
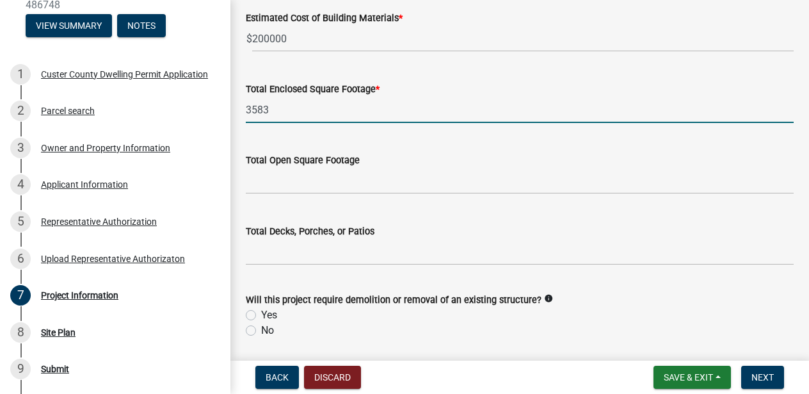
scroll to position [1185, 0]
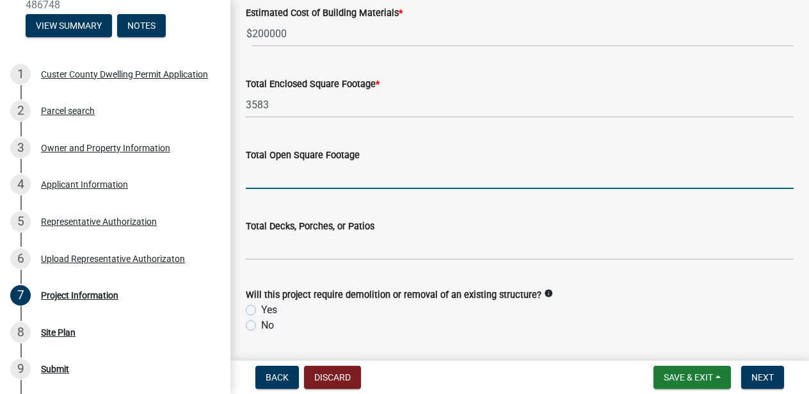
click at [295, 177] on input "text" at bounding box center [520, 176] width 548 height 26
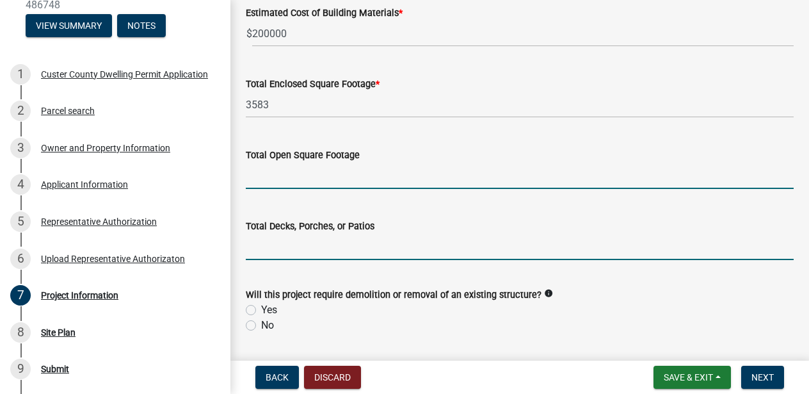
click at [290, 240] on input "text" at bounding box center [520, 247] width 548 height 26
type input "794"
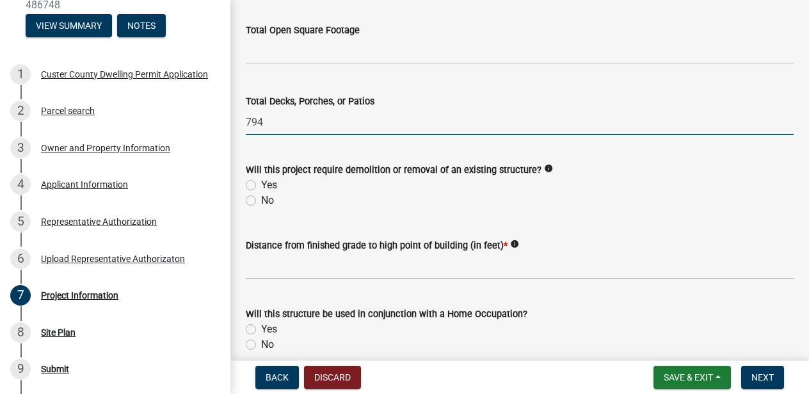
scroll to position [1315, 0]
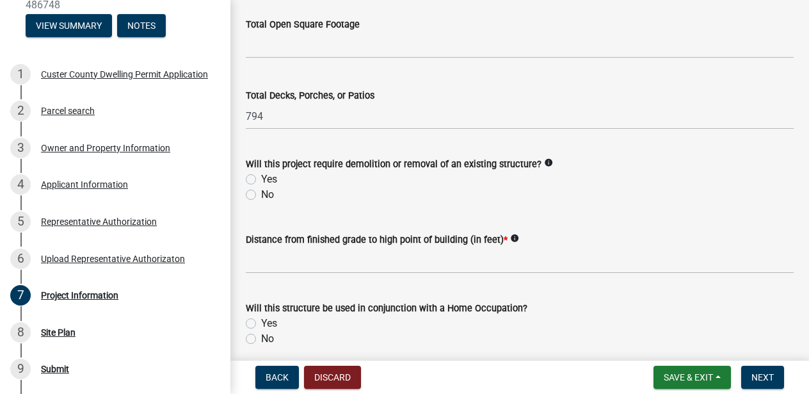
click at [261, 193] on label "No" at bounding box center [267, 194] width 13 height 15
click at [261, 193] on input "No" at bounding box center [265, 191] width 8 height 8
radio input "true"
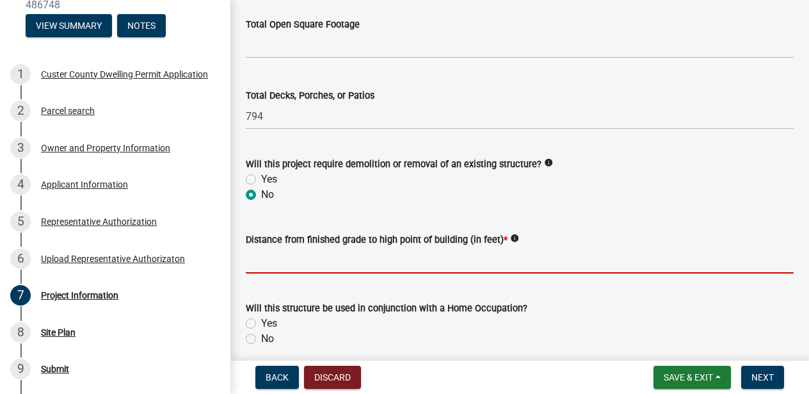
click at [286, 261] on input "text" at bounding box center [520, 260] width 548 height 26
type input "22"
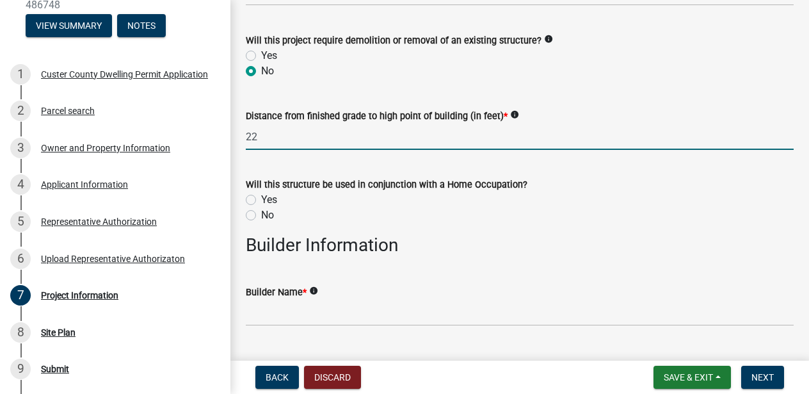
scroll to position [1439, 0]
click at [261, 209] on label "No" at bounding box center [267, 214] width 13 height 15
click at [261, 209] on input "No" at bounding box center [265, 211] width 8 height 8
radio input "true"
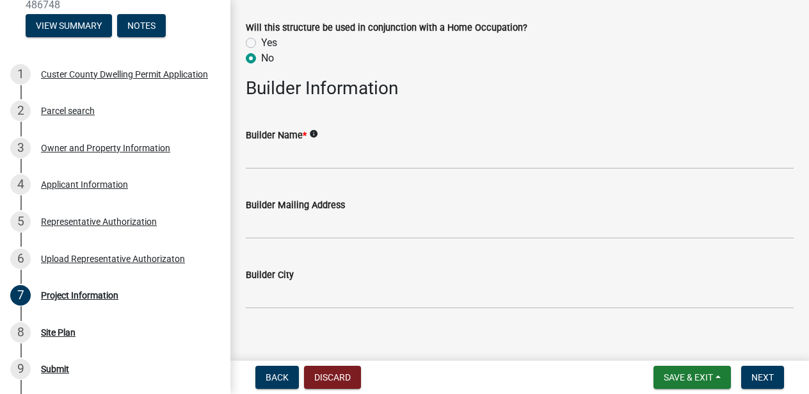
scroll to position [1598, 0]
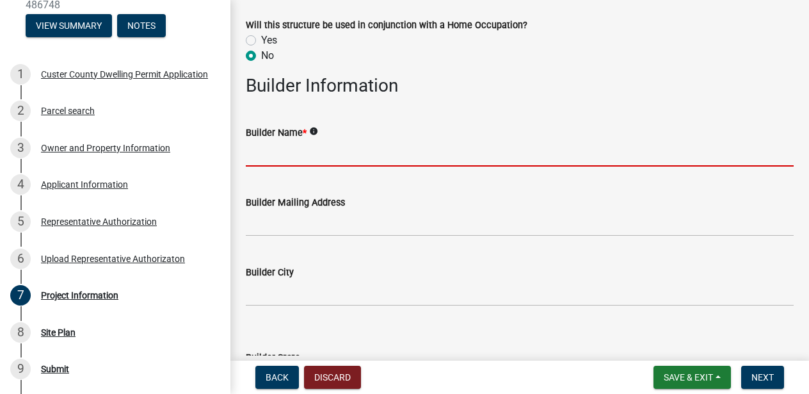
click at [373, 156] on input "Builder Name *" at bounding box center [520, 153] width 548 height 26
type input "Westcliffe Builders"
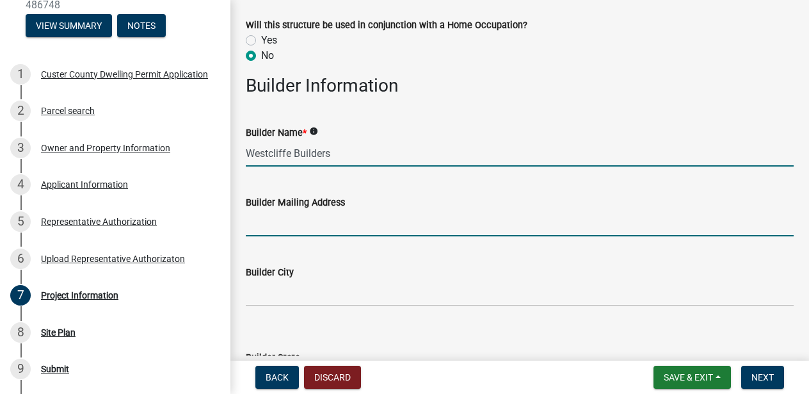
click at [352, 220] on input "Builder Mailing Address" at bounding box center [520, 223] width 548 height 26
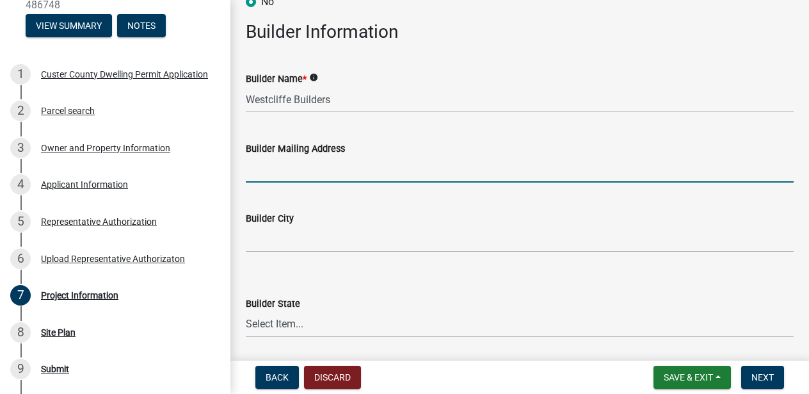
scroll to position [1655, 0]
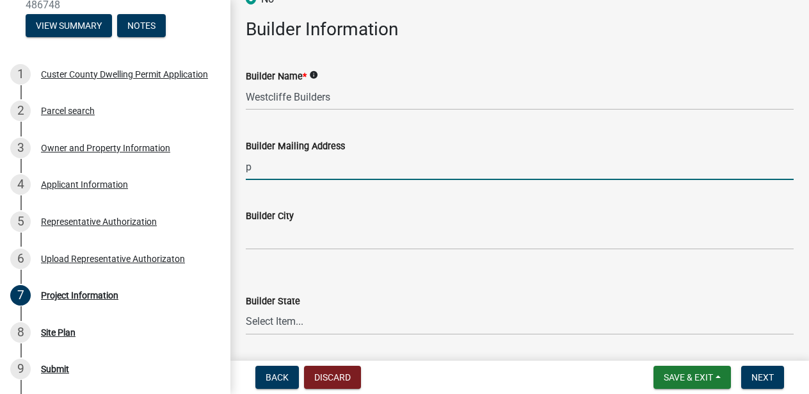
type input "po box 1220"
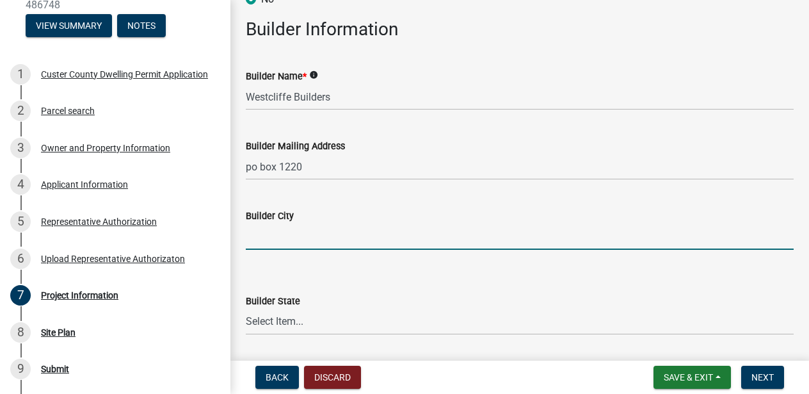
click at [341, 227] on input "Builder City" at bounding box center [520, 236] width 548 height 26
type input "Westcliffe"
select select "CO"
type input "81252"
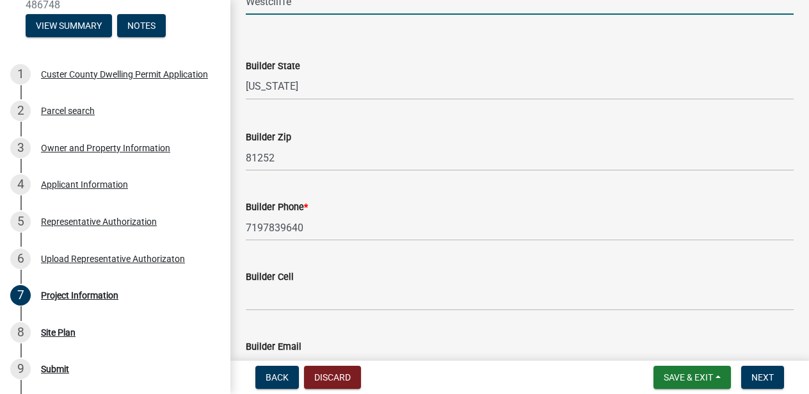
scroll to position [1897, 0]
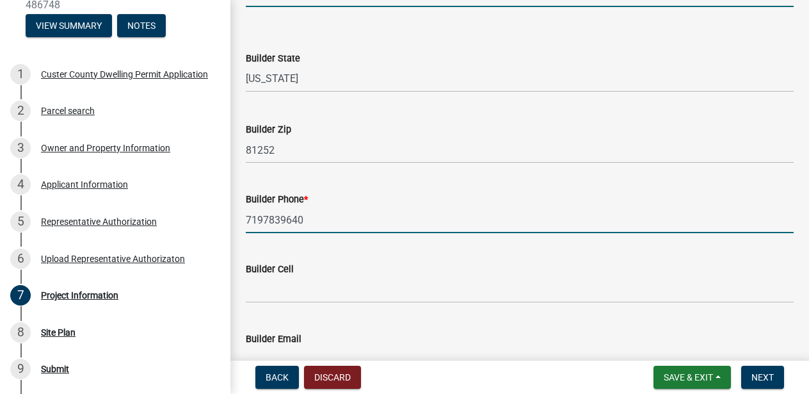
click at [314, 220] on input "7197839640" at bounding box center [520, 220] width 548 height 26
type input "7192697718"
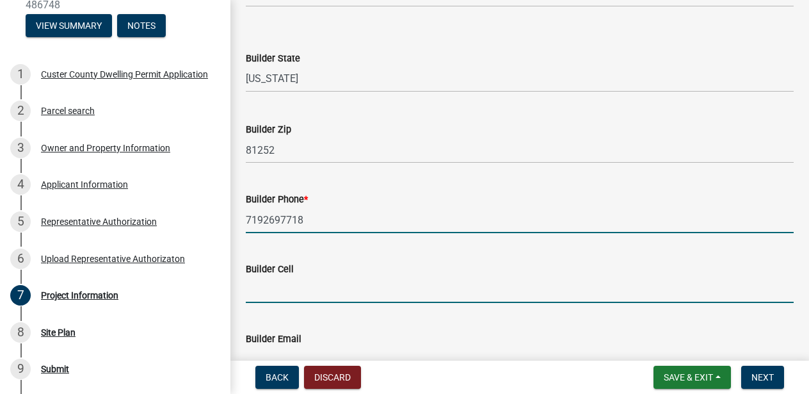
click at [335, 291] on input "Builder Cell" at bounding box center [520, 290] width 548 height 26
type input "7192697718"
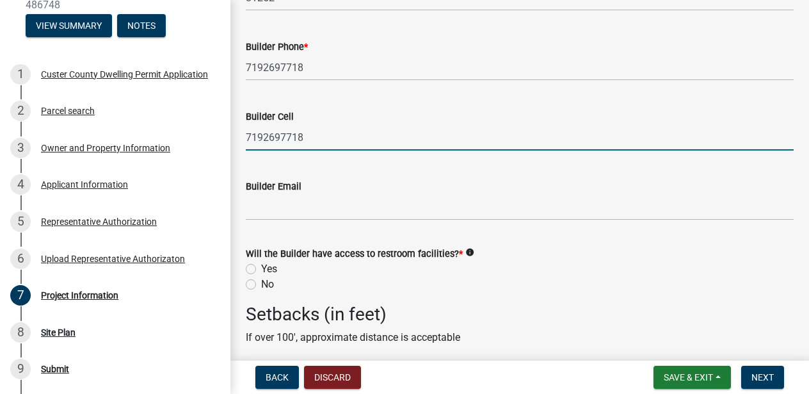
scroll to position [2059, 0]
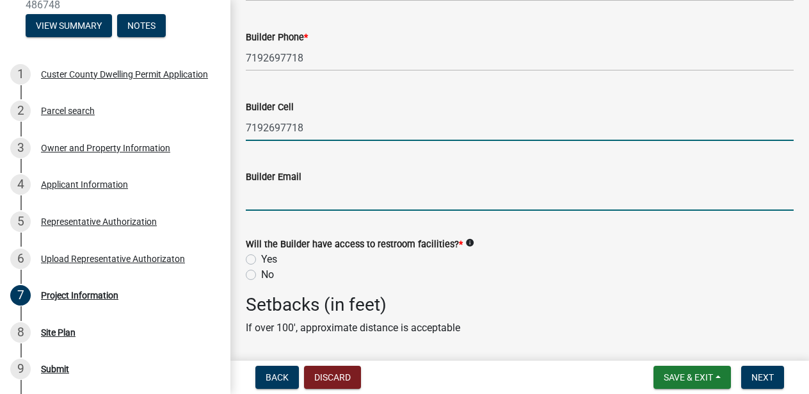
click at [327, 190] on input "Builder Email" at bounding box center [520, 197] width 548 height 26
type input "[EMAIL_ADDRESS][DOMAIN_NAME]"
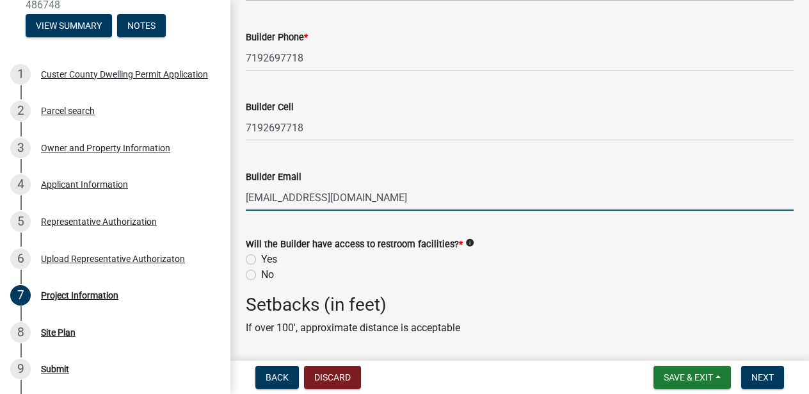
click at [261, 254] on label "Yes" at bounding box center [269, 259] width 16 height 15
click at [261, 254] on input "Yes" at bounding box center [265, 256] width 8 height 8
radio input "true"
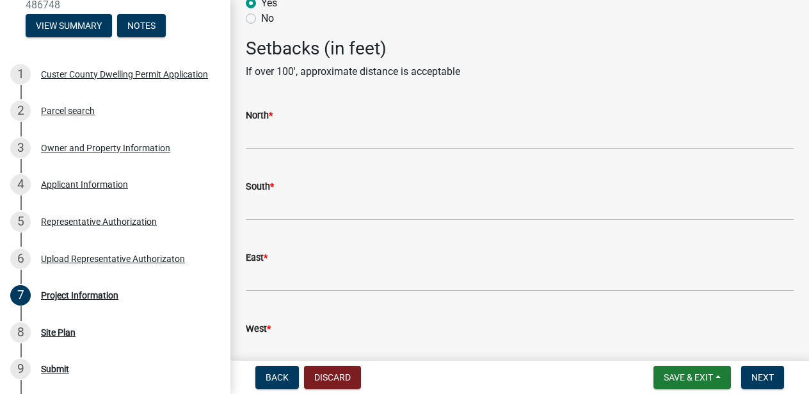
scroll to position [2343, 0]
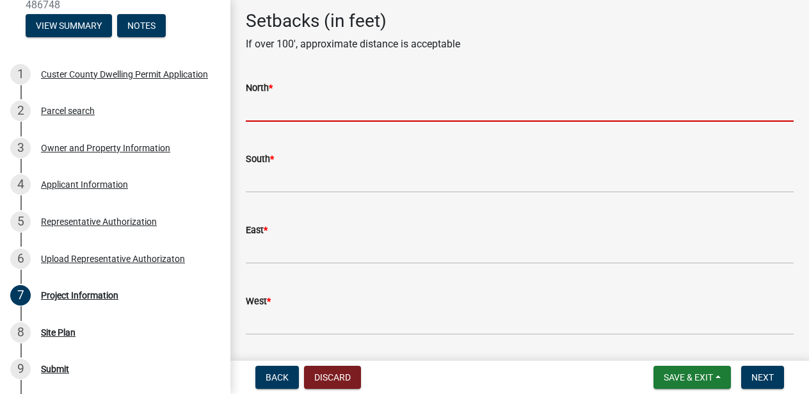
click at [276, 106] on input "text" at bounding box center [520, 108] width 548 height 26
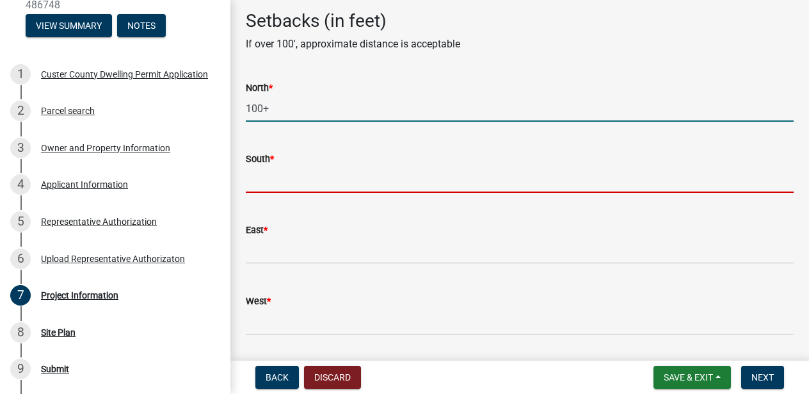
type input "100"
click at [252, 187] on input "text" at bounding box center [520, 179] width 548 height 26
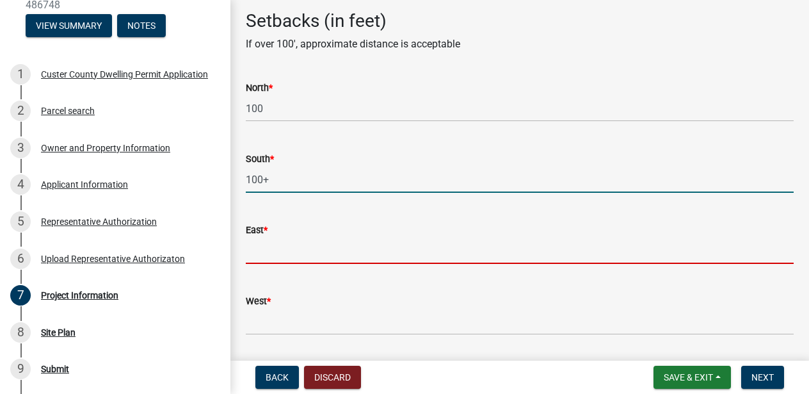
type input "100"
click at [251, 252] on input "text" at bounding box center [520, 251] width 548 height 26
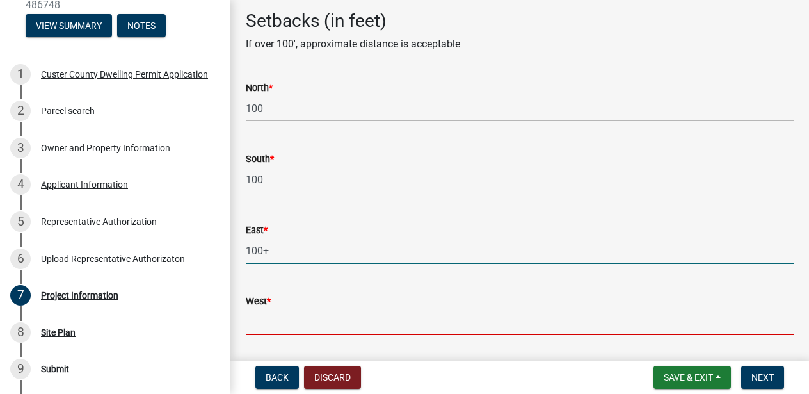
type input "100"
click at [257, 330] on input "West *" at bounding box center [520, 322] width 548 height 26
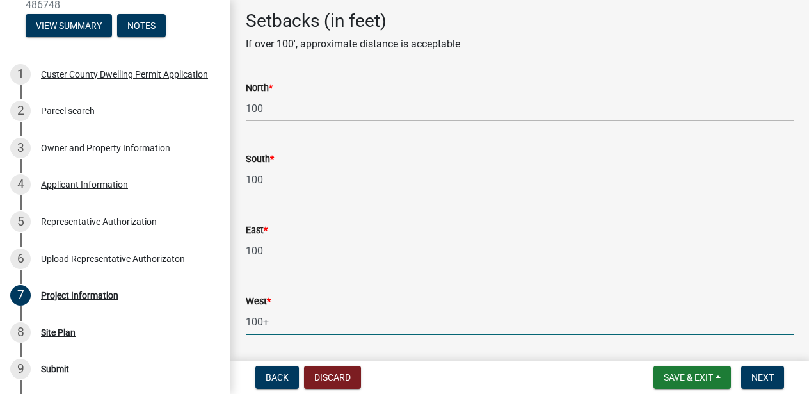
scroll to position [2383, 0]
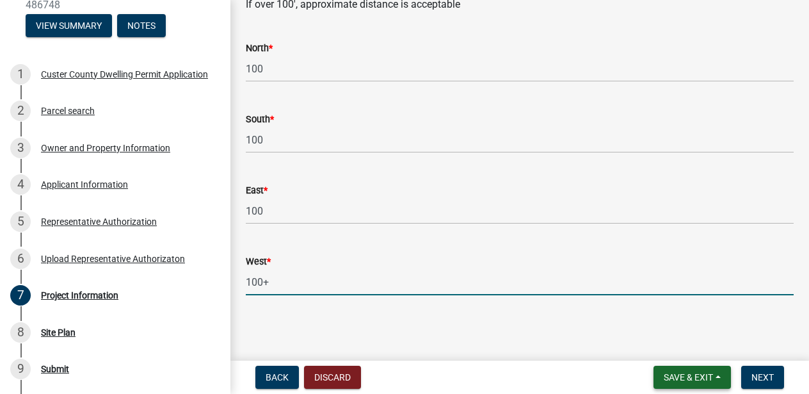
type input "100+"
click at [668, 375] on span "Save & Exit" at bounding box center [688, 377] width 49 height 10
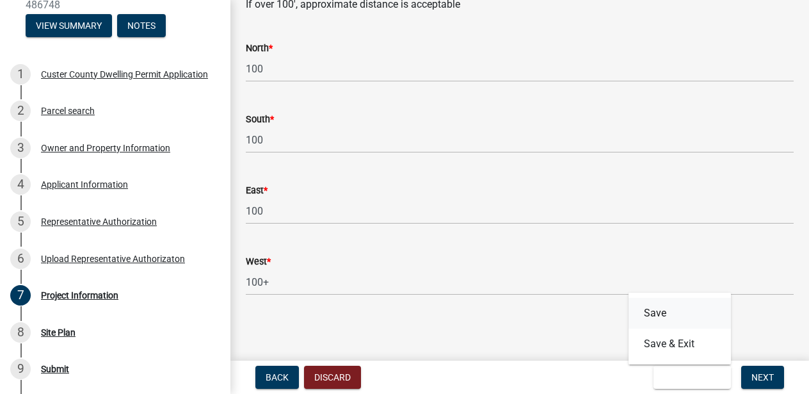
click at [655, 312] on button "Save" at bounding box center [680, 313] width 102 height 31
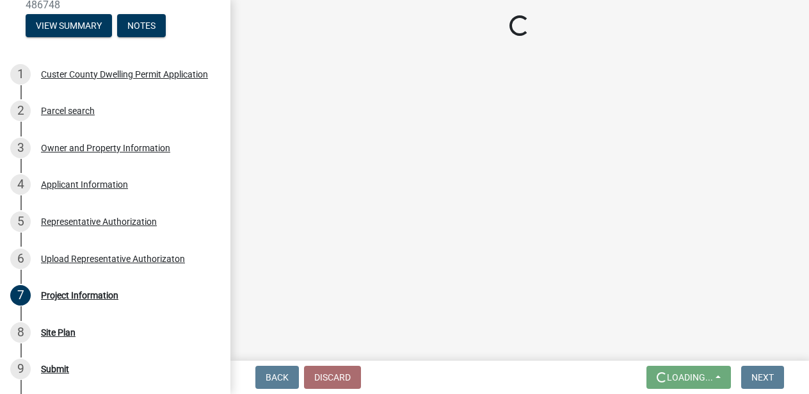
scroll to position [0, 0]
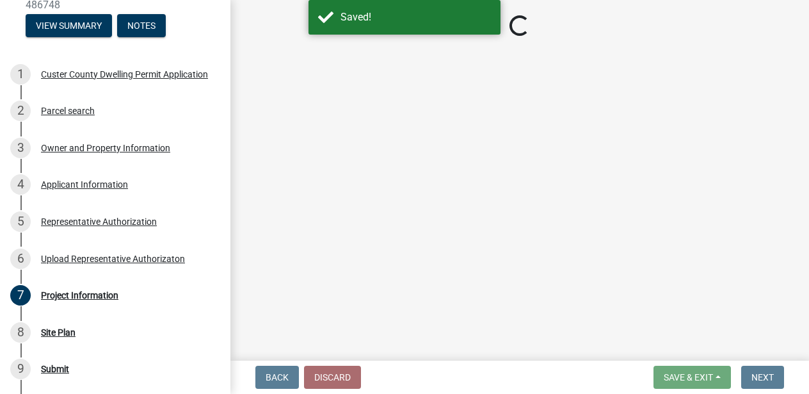
select select "CO"
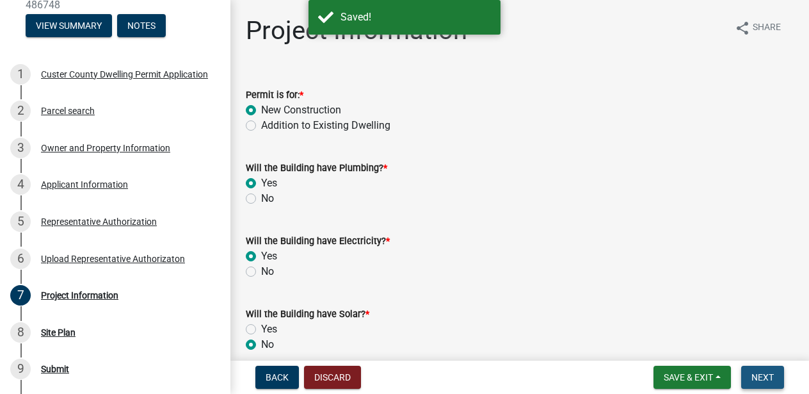
click at [766, 369] on button "Next" at bounding box center [762, 377] width 43 height 23
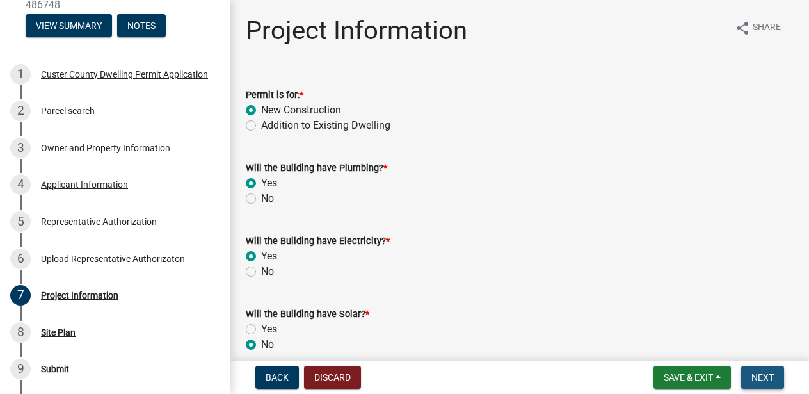
click at [763, 375] on span "Next" at bounding box center [763, 377] width 22 height 10
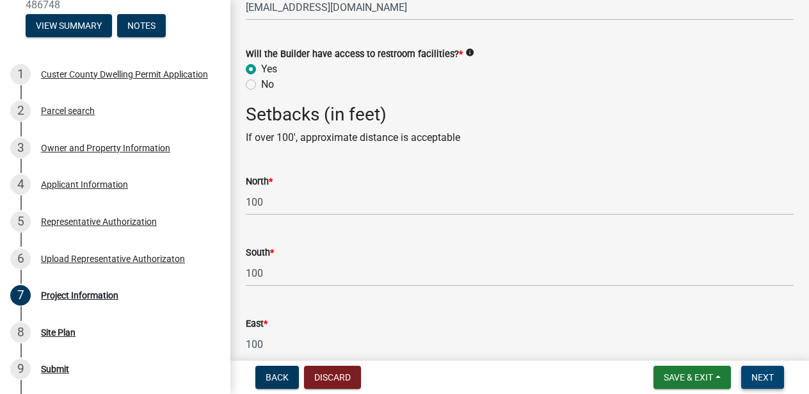
scroll to position [2481, 0]
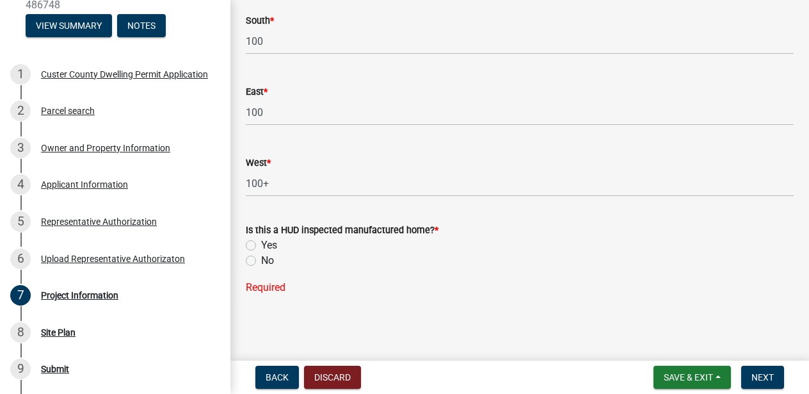
click at [261, 259] on label "No" at bounding box center [267, 260] width 13 height 15
click at [261, 259] on input "No" at bounding box center [265, 257] width 8 height 8
radio input "true"
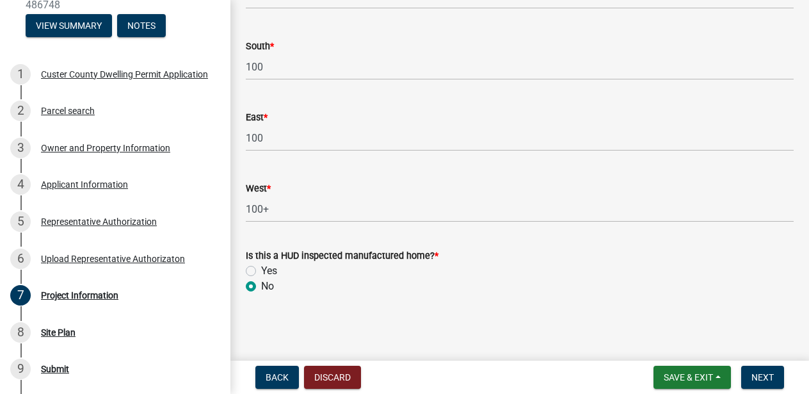
scroll to position [2456, 0]
click at [669, 373] on span "Save & Exit" at bounding box center [688, 377] width 49 height 10
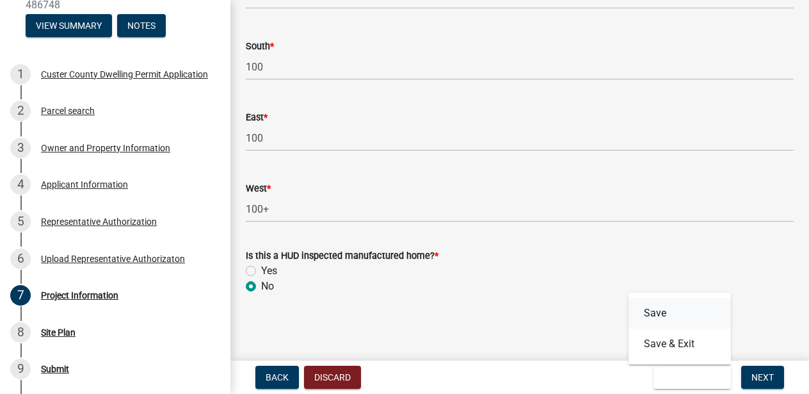
click at [658, 312] on button "Save" at bounding box center [680, 313] width 102 height 31
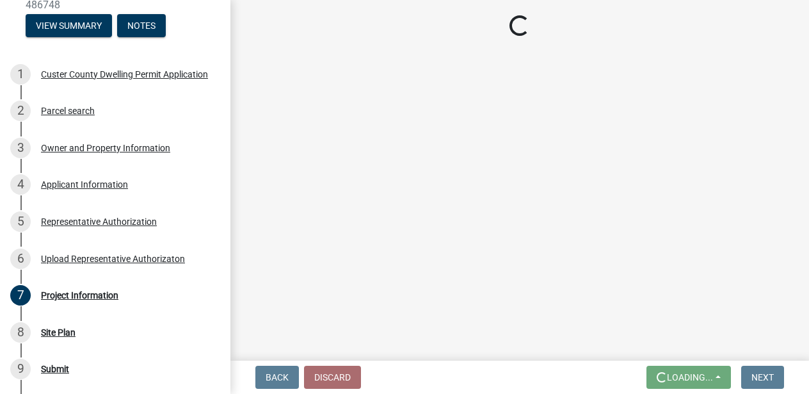
scroll to position [0, 0]
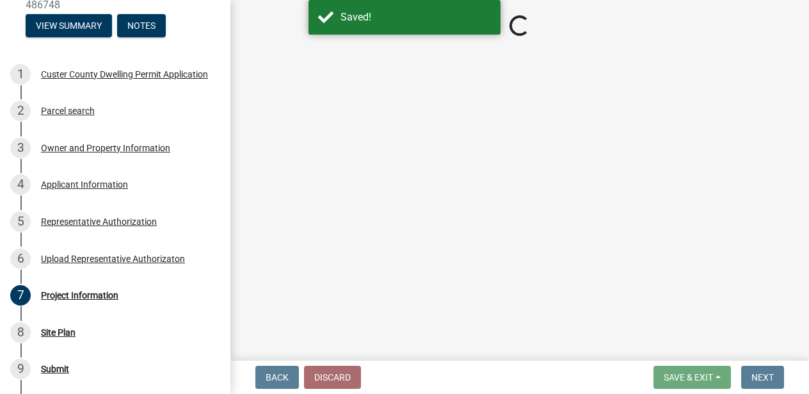
select select "CO"
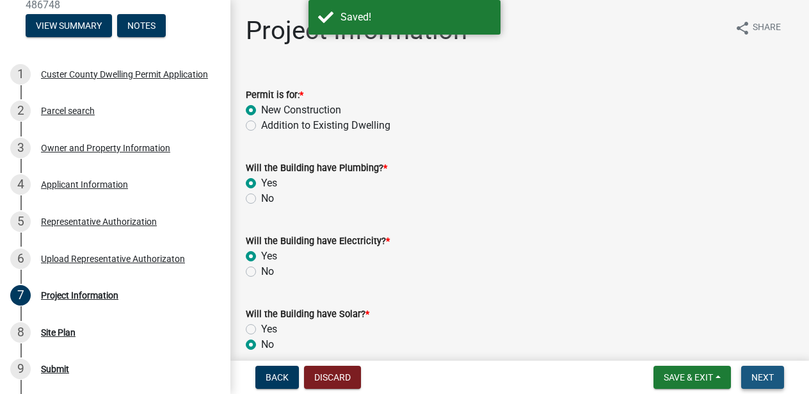
click at [759, 378] on span "Next" at bounding box center [763, 377] width 22 height 10
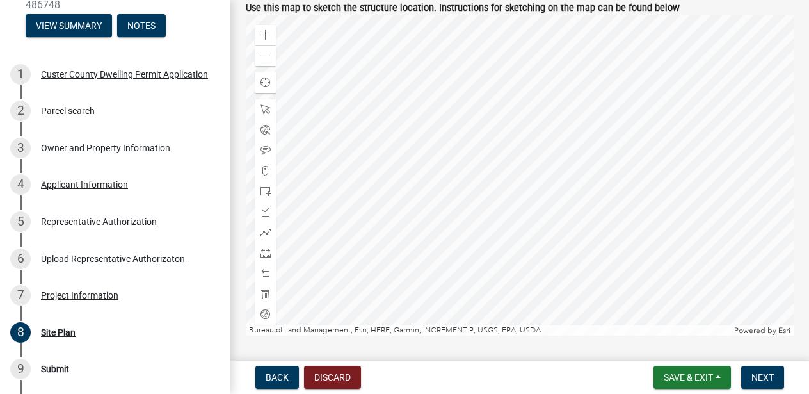
scroll to position [279, 0]
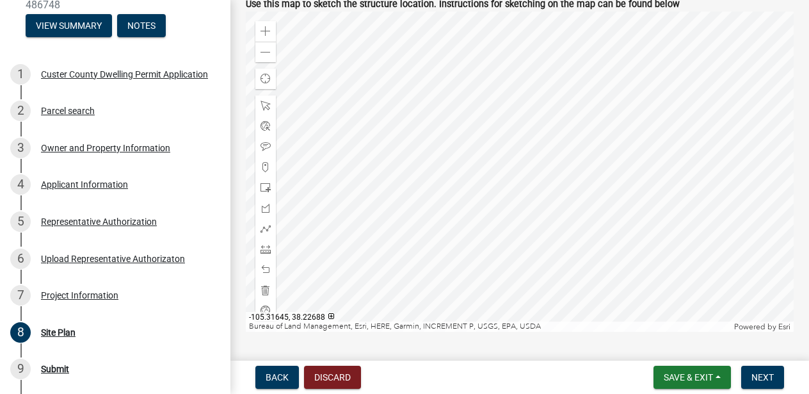
click at [529, 169] on div at bounding box center [520, 172] width 548 height 320
click at [268, 186] on span at bounding box center [266, 187] width 10 height 10
click at [505, 164] on div at bounding box center [520, 172] width 548 height 320
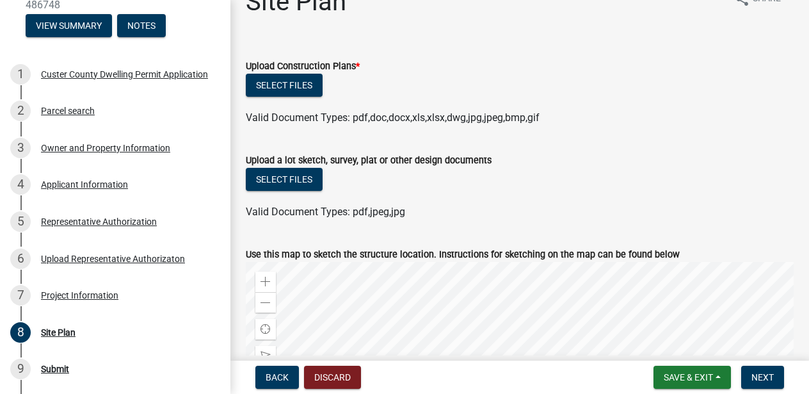
scroll to position [26, 0]
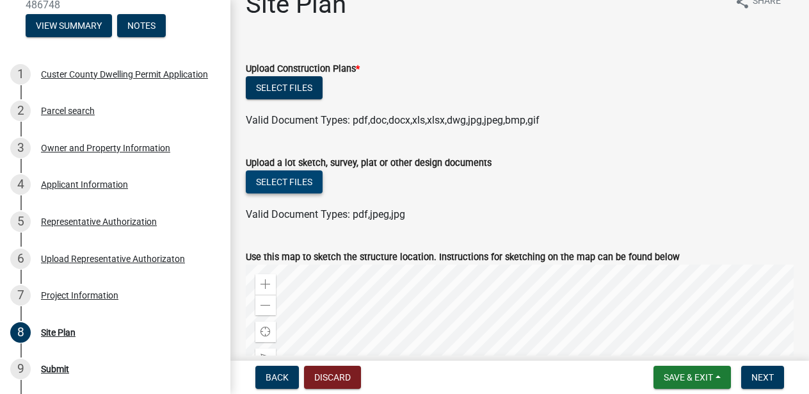
click at [289, 180] on button "Select files" at bounding box center [284, 181] width 77 height 23
click at [286, 180] on button "Select files" at bounding box center [284, 181] width 77 height 23
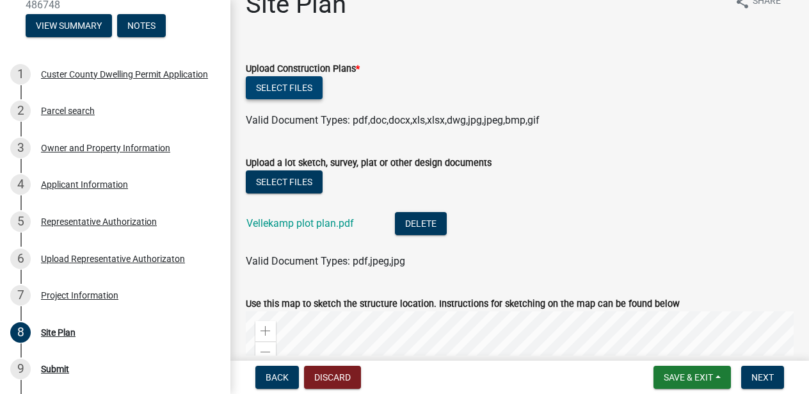
click at [290, 83] on button "Select files" at bounding box center [284, 87] width 77 height 23
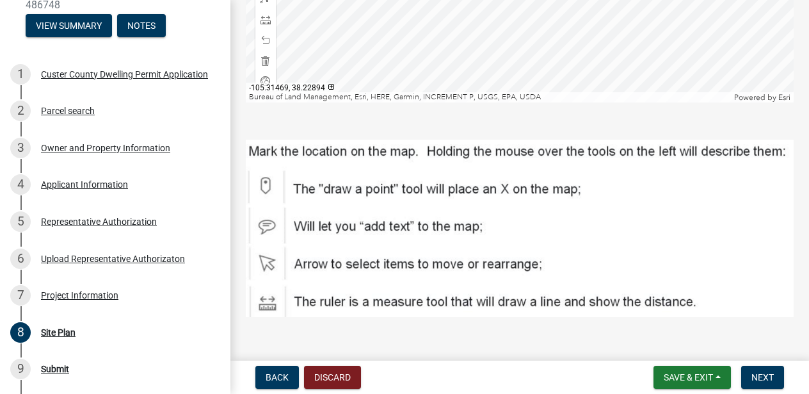
scroll to position [623, 0]
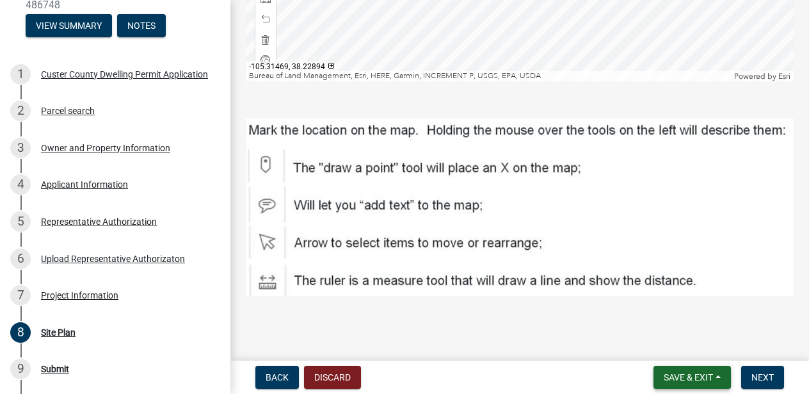
click at [689, 378] on span "Save & Exit" at bounding box center [688, 377] width 49 height 10
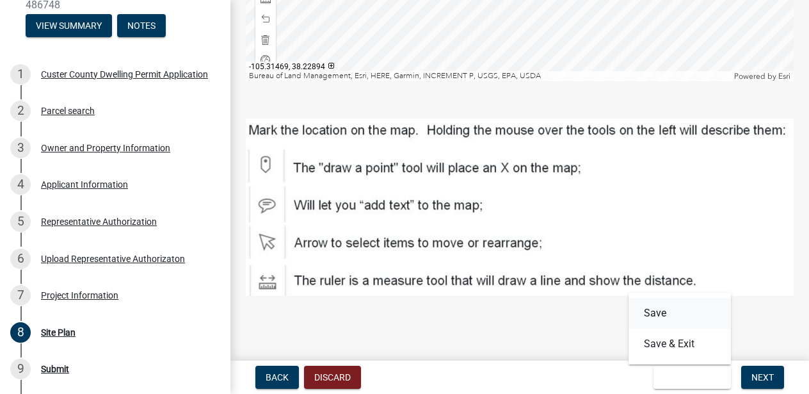
click at [663, 310] on button "Save" at bounding box center [680, 313] width 102 height 31
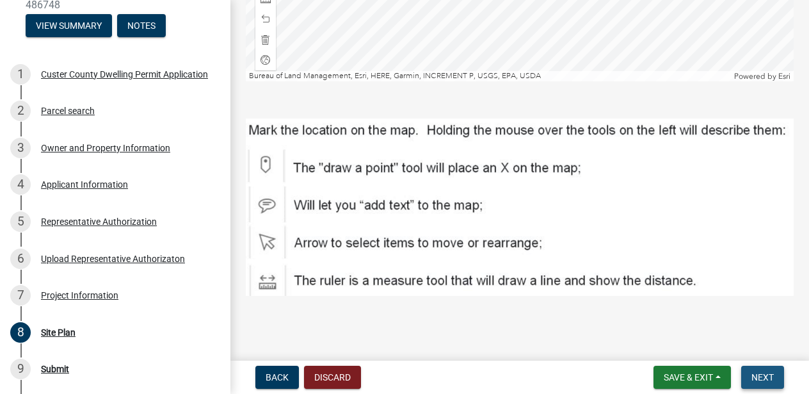
click at [772, 376] on span "Next" at bounding box center [763, 377] width 22 height 10
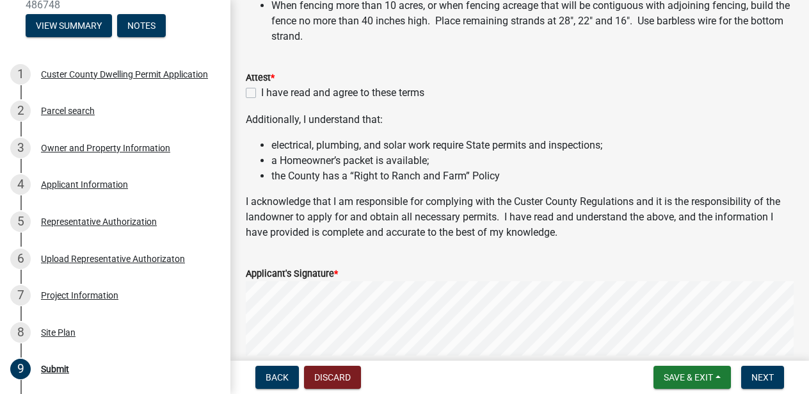
scroll to position [372, 0]
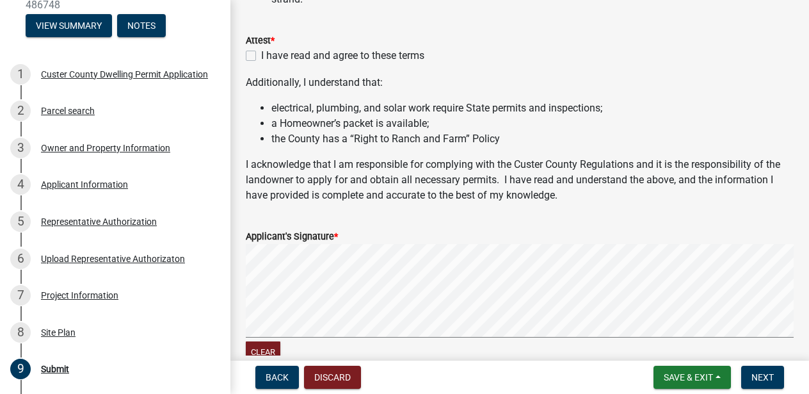
click at [261, 56] on label "I have read and agree to these terms" at bounding box center [342, 55] width 163 height 15
click at [261, 56] on input "I have read and agree to these terms" at bounding box center [265, 52] width 8 height 8
checkbox input "true"
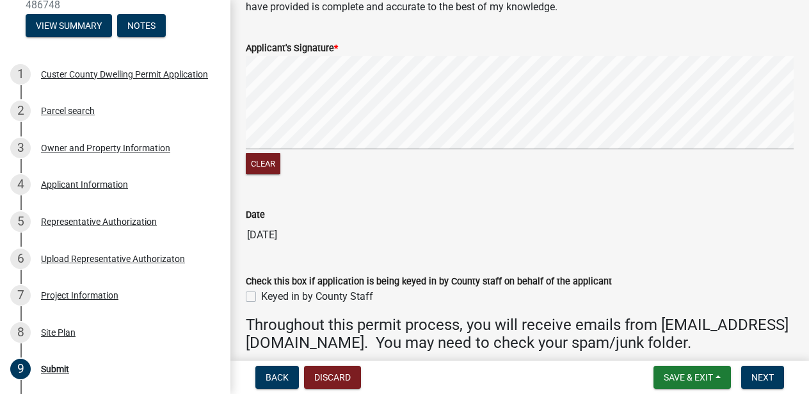
scroll to position [691, 0]
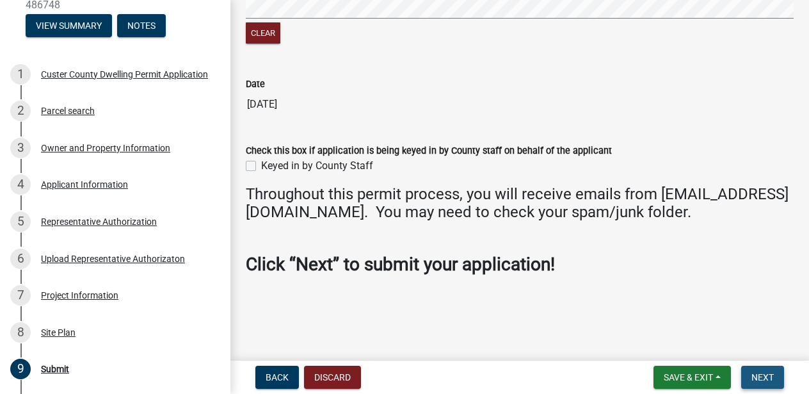
click at [765, 373] on span "Next" at bounding box center [763, 377] width 22 height 10
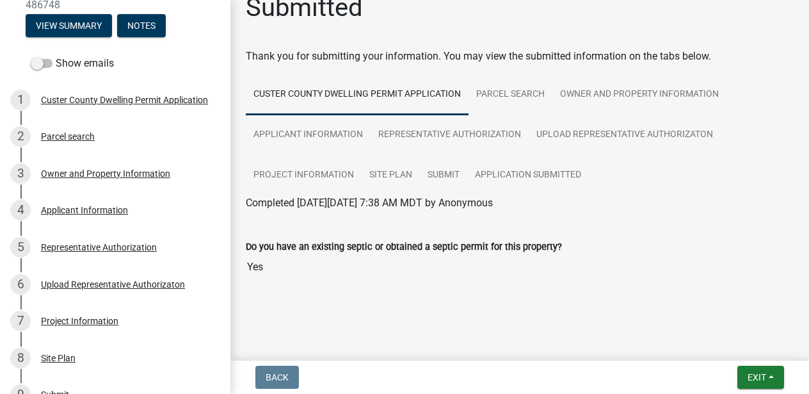
scroll to position [0, 0]
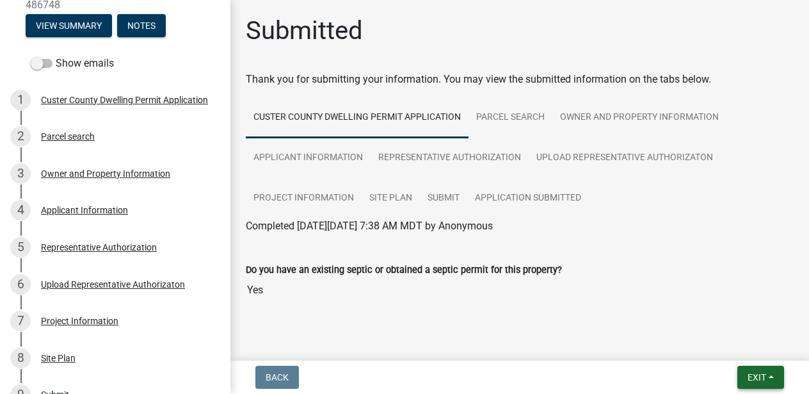
click at [756, 375] on span "Exit" at bounding box center [757, 377] width 19 height 10
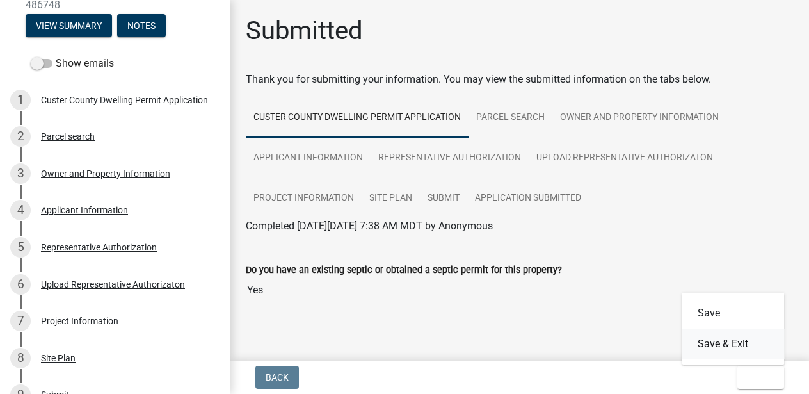
click at [734, 344] on button "Save & Exit" at bounding box center [734, 343] width 102 height 31
